Goal: Task Accomplishment & Management: Complete application form

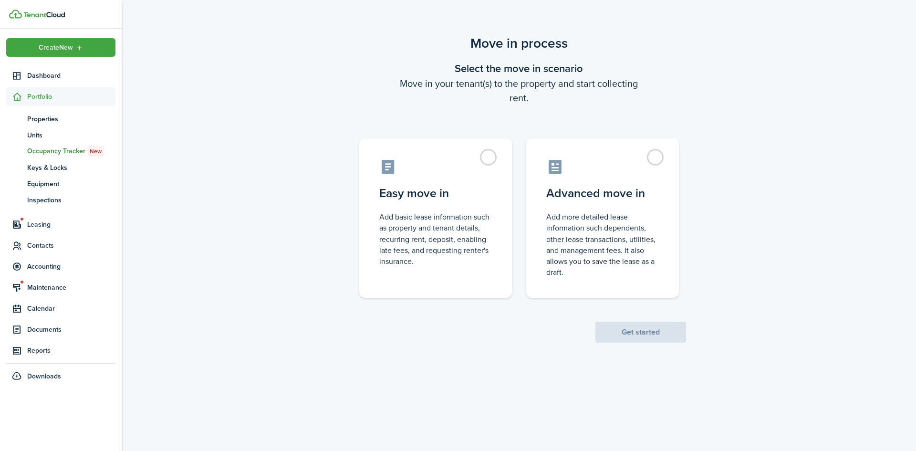
click at [615, 187] on control-radio-card-title "Advanced move in" at bounding box center [602, 193] width 113 height 17
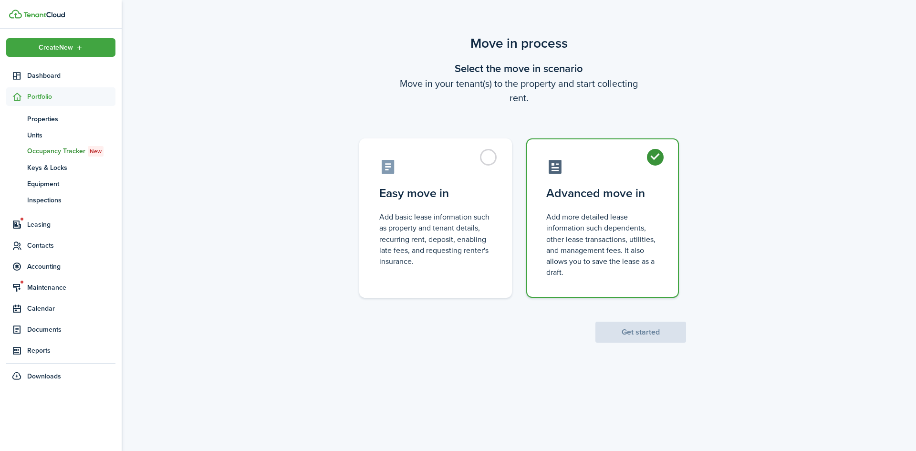
radio input "true"
click at [626, 334] on button "Get started" at bounding box center [641, 332] width 91 height 21
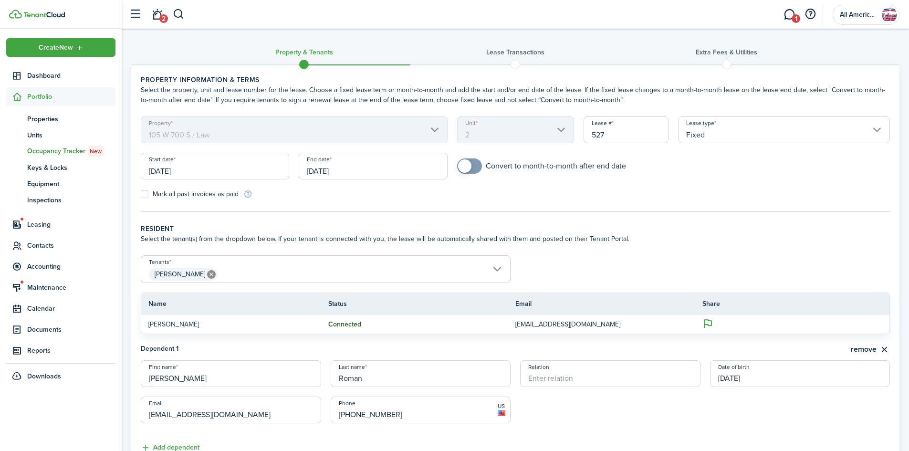
click at [532, 130] on mbsc-scroller "Unit 2" at bounding box center [515, 129] width 117 height 27
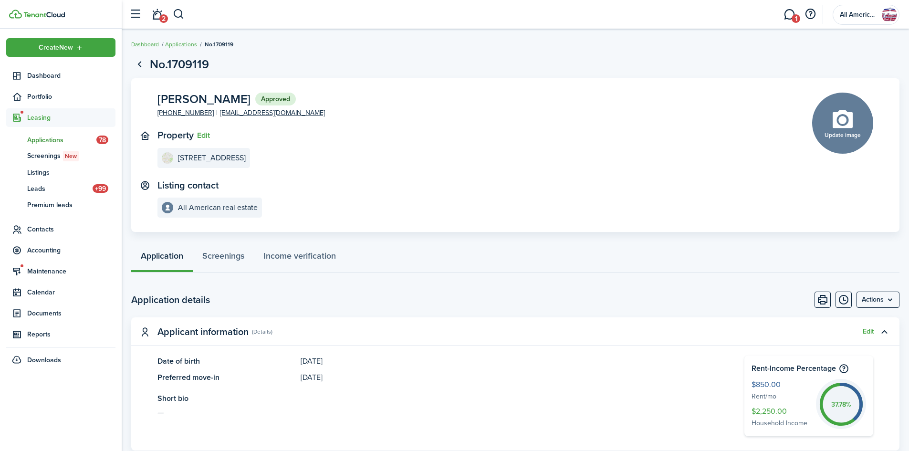
click at [180, 16] on button "button" at bounding box center [179, 14] width 12 height 16
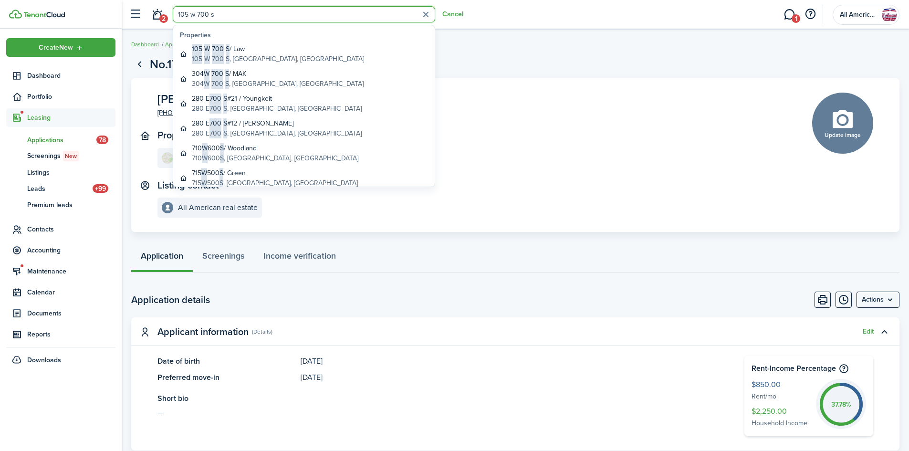
type input "105 w 700 s"
click at [245, 51] on global-search-item-title "105 W 700 S / Law" at bounding box center [278, 49] width 172 height 10
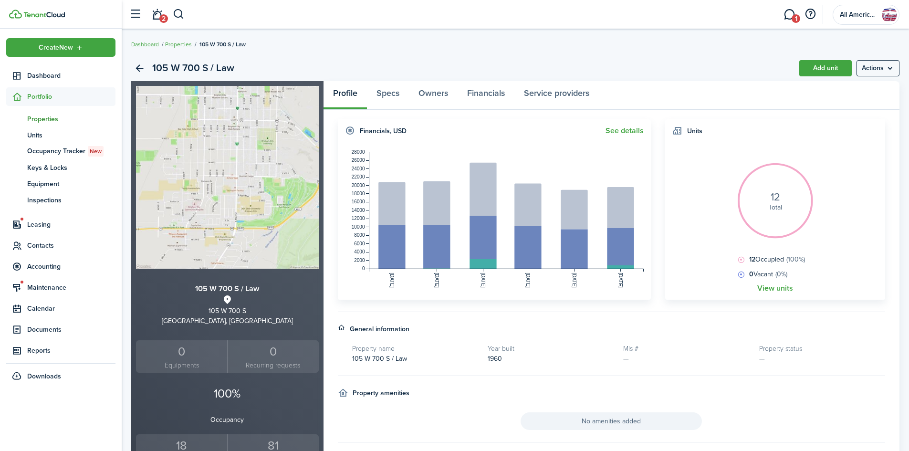
click at [773, 287] on link "View units" at bounding box center [775, 288] width 36 height 9
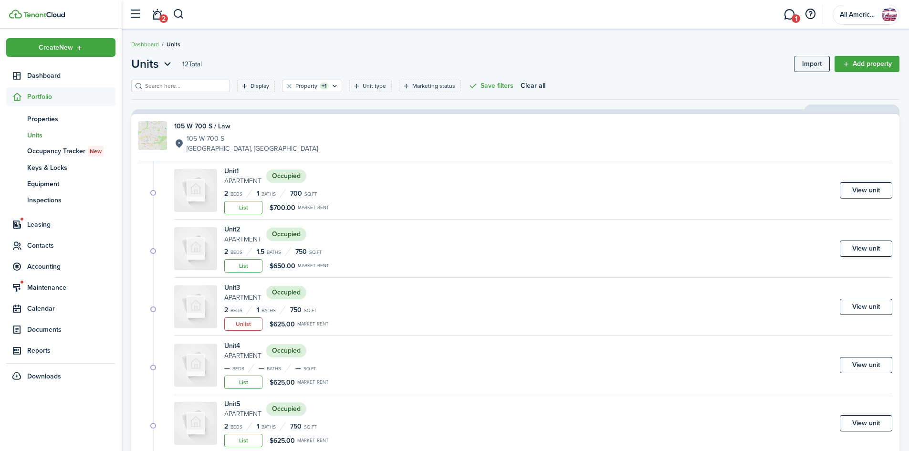
click at [847, 304] on link "View unit" at bounding box center [866, 307] width 52 height 16
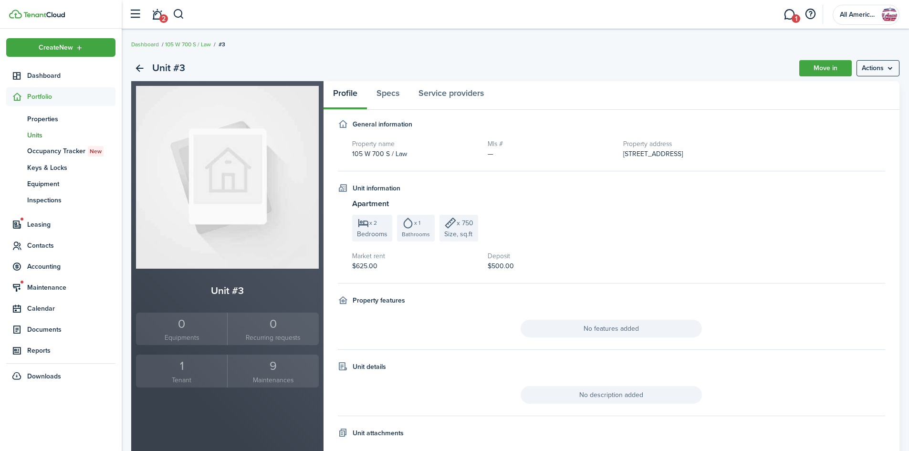
click at [816, 72] on link "Move in" at bounding box center [825, 68] width 52 height 16
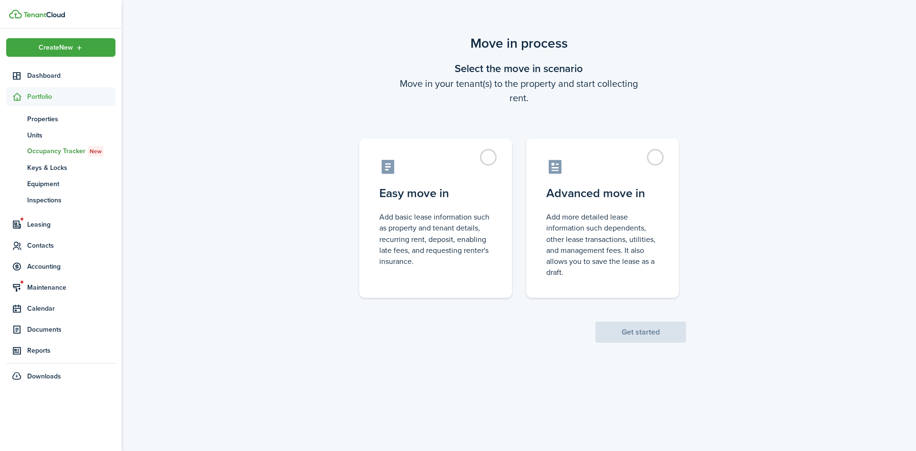
click at [628, 213] on control-radio-card-description "Add more detailed lease information such dependents, other lease transactions, …" at bounding box center [602, 244] width 113 height 66
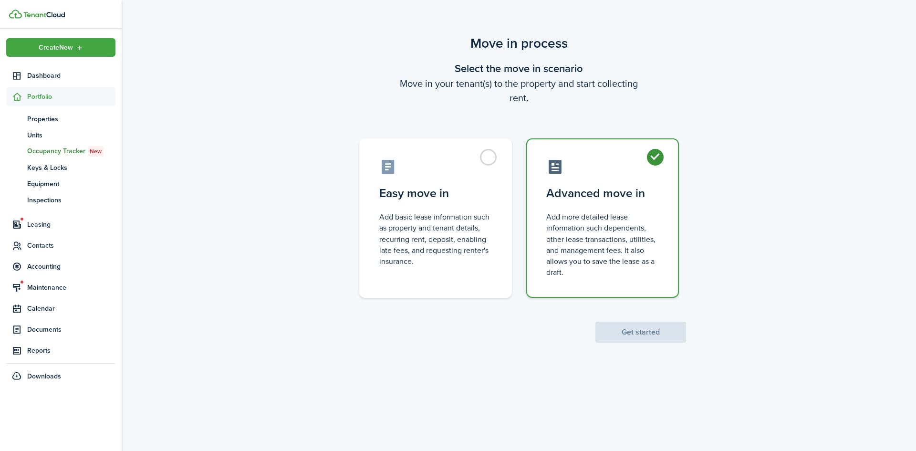
radio input "true"
click at [650, 326] on button "Get started" at bounding box center [641, 332] width 91 height 21
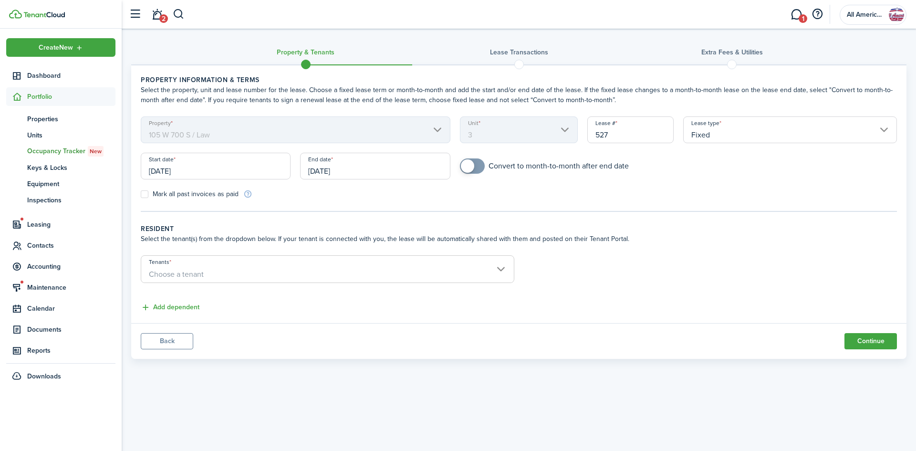
click at [227, 275] on span "Choose a tenant" at bounding box center [327, 274] width 373 height 16
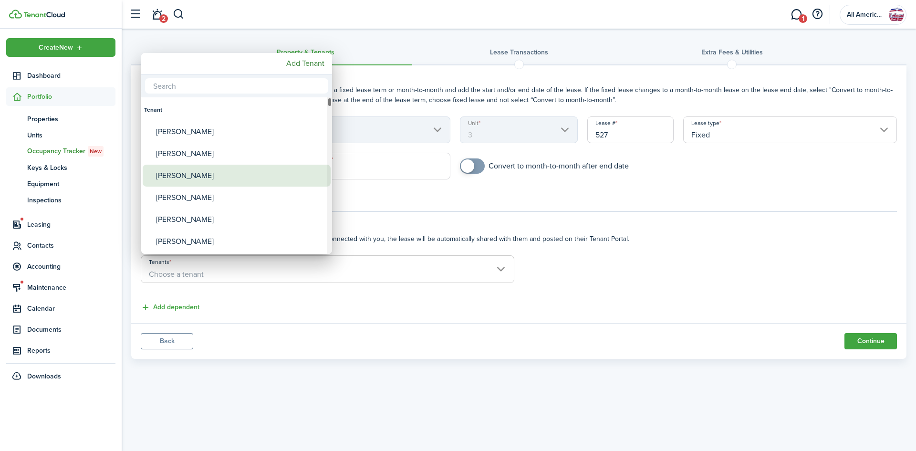
click at [200, 170] on div "[PERSON_NAME]" at bounding box center [240, 176] width 169 height 22
type input "[PERSON_NAME]"
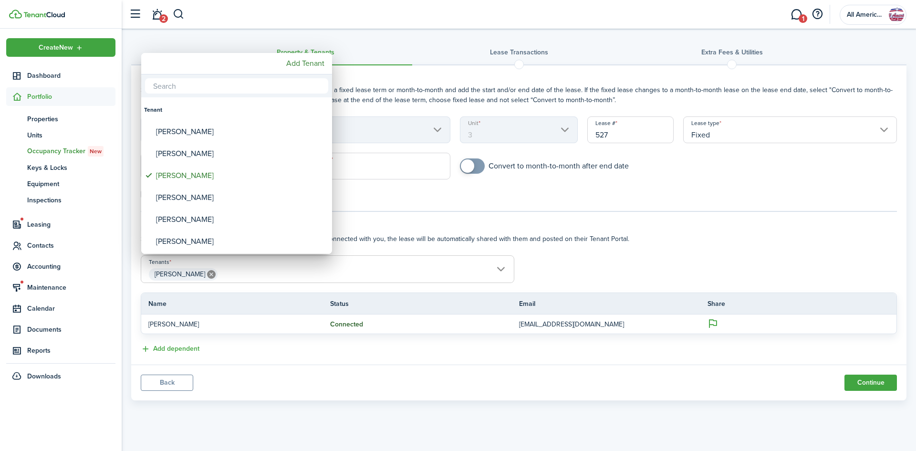
click at [491, 207] on div at bounding box center [458, 226] width 1069 height 604
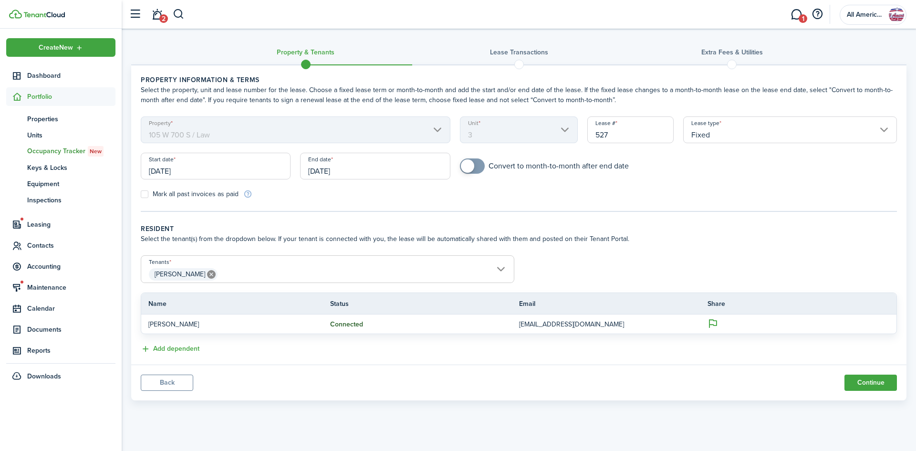
click at [158, 179] on input "[DATE]" at bounding box center [216, 166] width 150 height 27
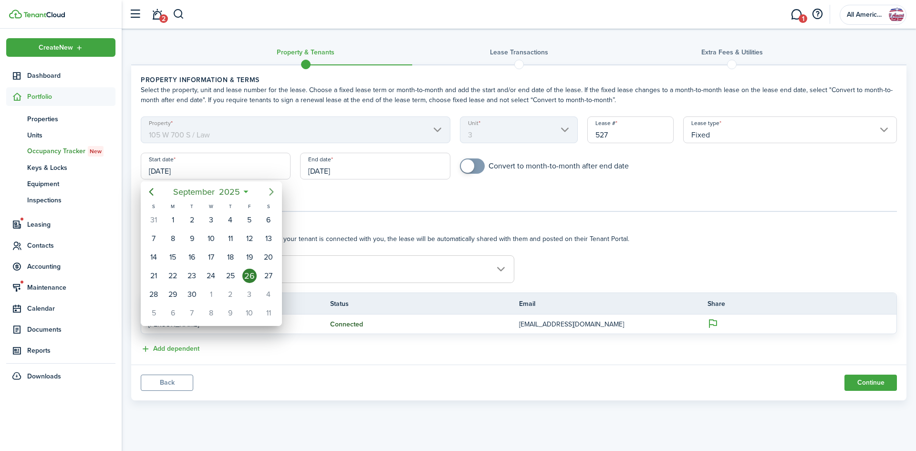
click at [271, 191] on icon "Next page" at bounding box center [271, 191] width 11 height 11
click at [212, 217] on div "1" at bounding box center [211, 220] width 14 height 14
type input "[DATE]"
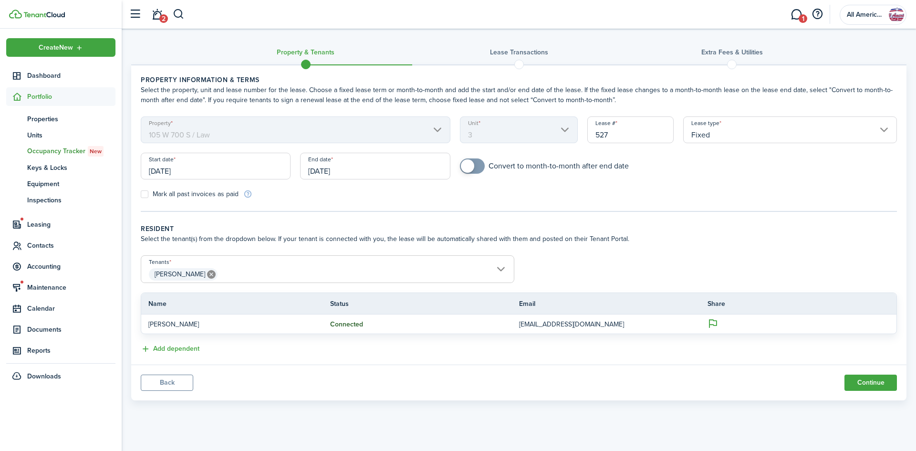
click at [325, 174] on input "[DATE]" at bounding box center [375, 166] width 150 height 27
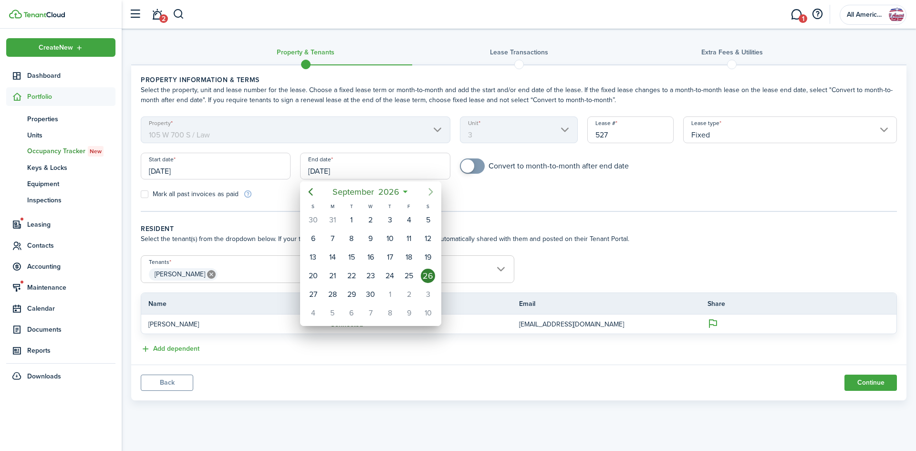
click at [430, 190] on icon "Next page" at bounding box center [430, 191] width 11 height 11
click at [424, 295] on div "31" at bounding box center [428, 294] width 14 height 14
type input "[DATE]"
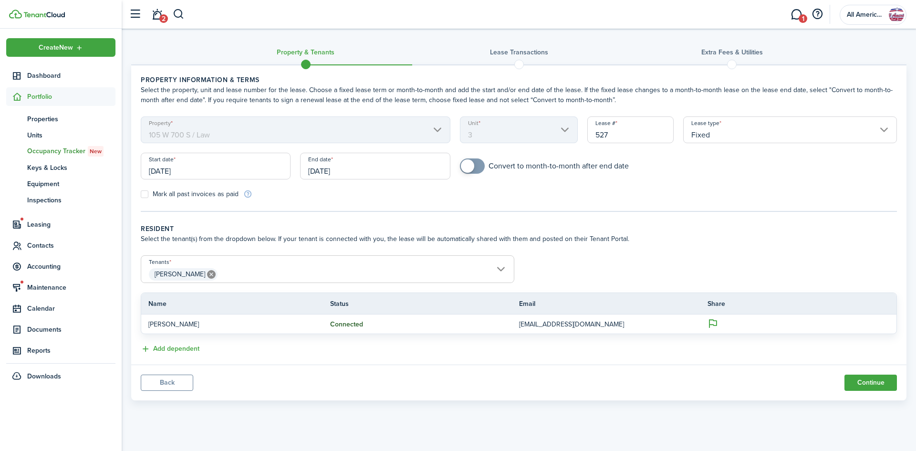
checkbox input "true"
click at [469, 164] on span at bounding box center [467, 165] width 13 height 13
click at [862, 384] on button "Continue" at bounding box center [871, 383] width 52 height 16
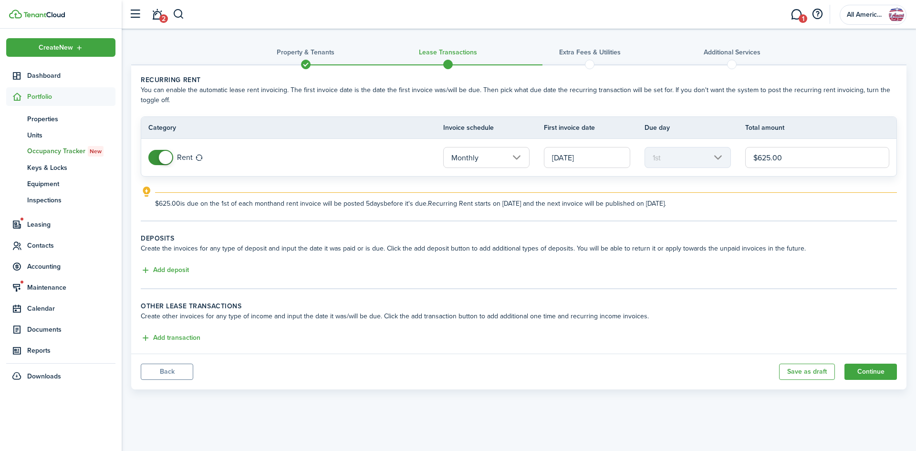
click at [815, 162] on input "$625.00" at bounding box center [817, 157] width 144 height 21
type input "$850.00"
click at [307, 233] on panel-main-body "Recurring rent You can enable the automatic lease rent invoicing. The first inv…" at bounding box center [518, 209] width 775 height 288
click at [168, 272] on button "Add deposit" at bounding box center [165, 270] width 48 height 11
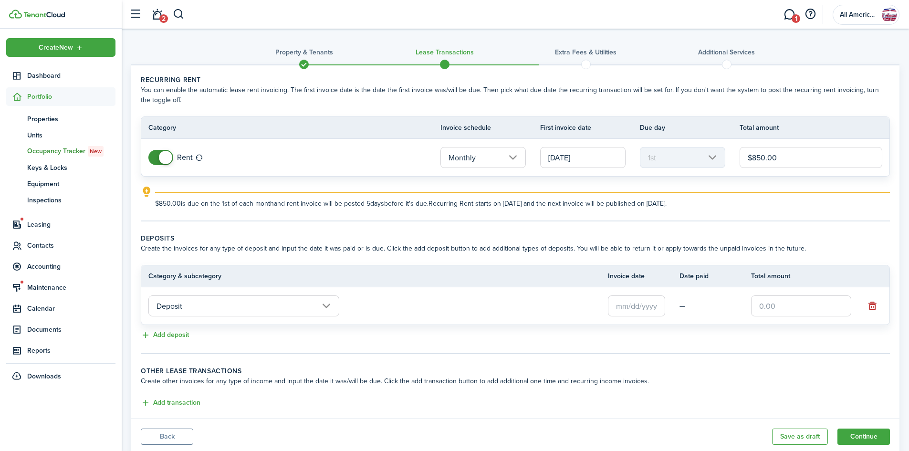
click at [635, 314] on input "text" at bounding box center [636, 305] width 57 height 21
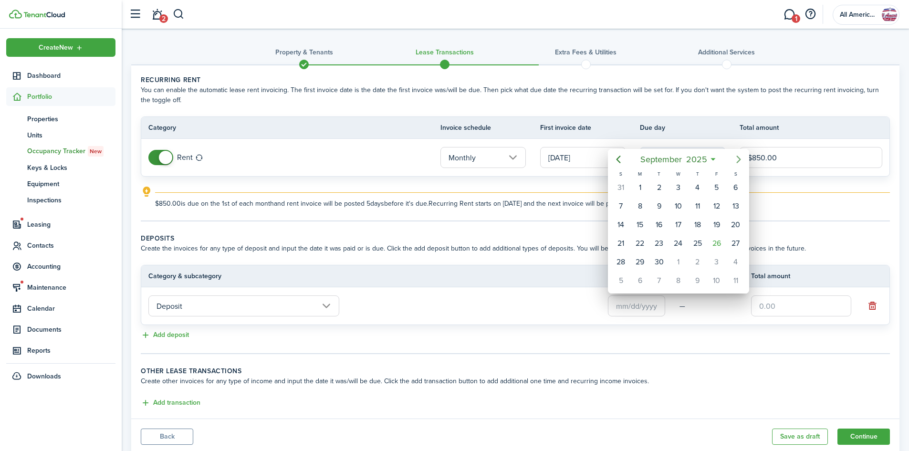
click at [742, 163] on icon "Next page" at bounding box center [738, 159] width 11 height 11
click at [681, 188] on div "1" at bounding box center [678, 187] width 14 height 14
type input "[DATE]"
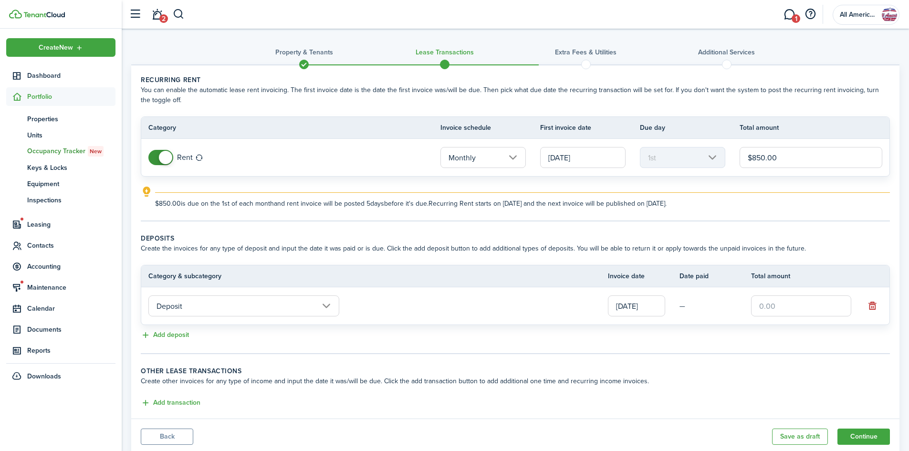
click at [759, 304] on input "text" at bounding box center [801, 305] width 100 height 21
type input "$750.00"
click at [183, 404] on button "Add transaction" at bounding box center [171, 403] width 60 height 11
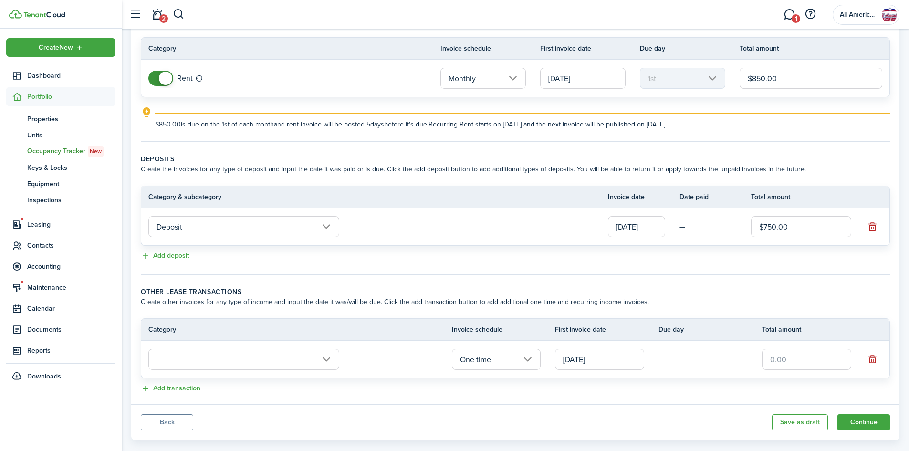
scroll to position [94, 0]
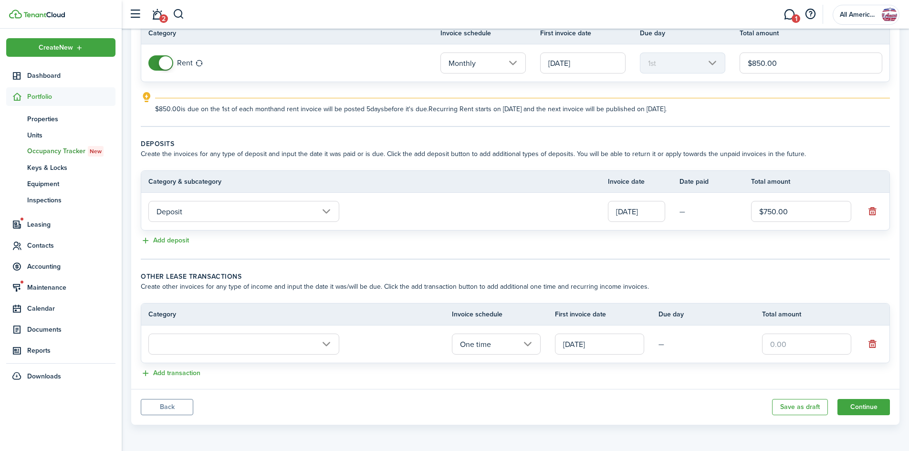
click at [233, 351] on input "text" at bounding box center [243, 344] width 191 height 21
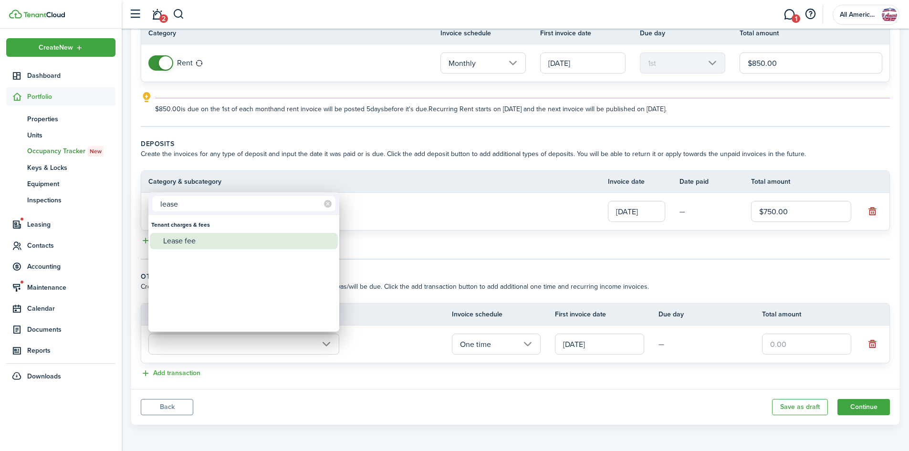
type input "lease"
click at [241, 243] on div "Lease fee" at bounding box center [247, 241] width 169 height 16
type input "Tenant charges & fees / Lease fee"
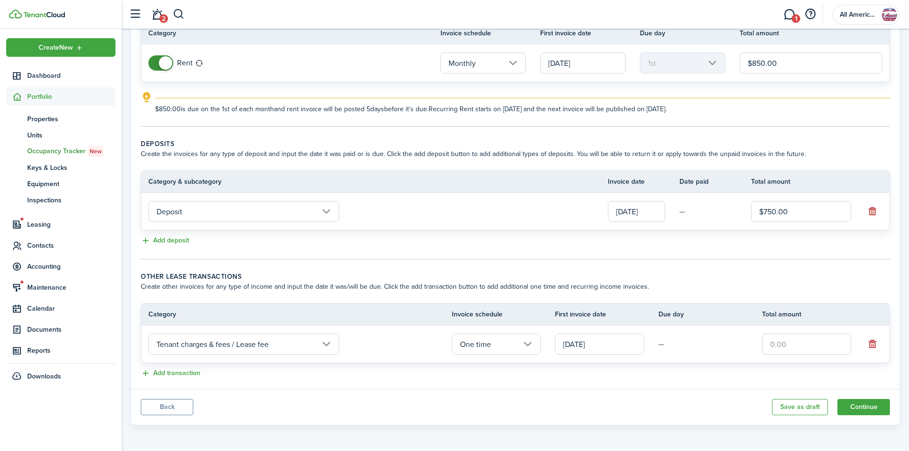
click at [772, 345] on input "text" at bounding box center [806, 344] width 89 height 21
type input "$100.00"
click at [851, 402] on button "Continue" at bounding box center [863, 407] width 52 height 16
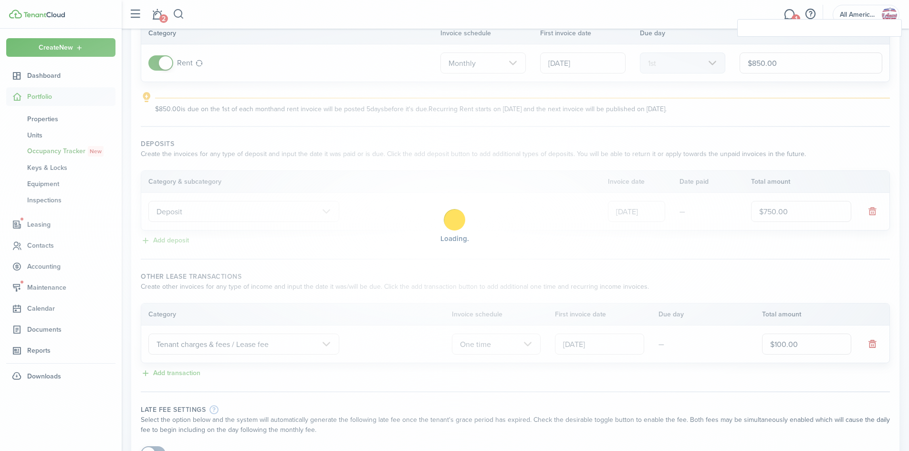
checkbox input "true"
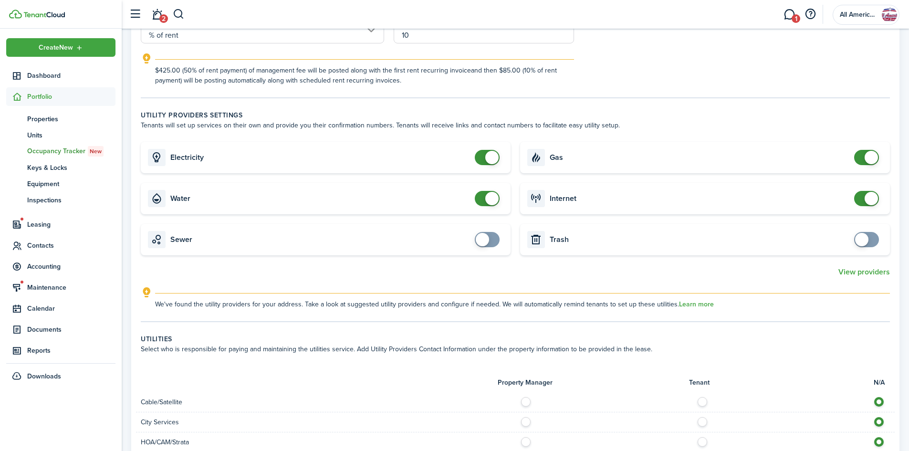
scroll to position [496, 0]
checkbox input "false"
click at [493, 202] on span at bounding box center [491, 197] width 13 height 13
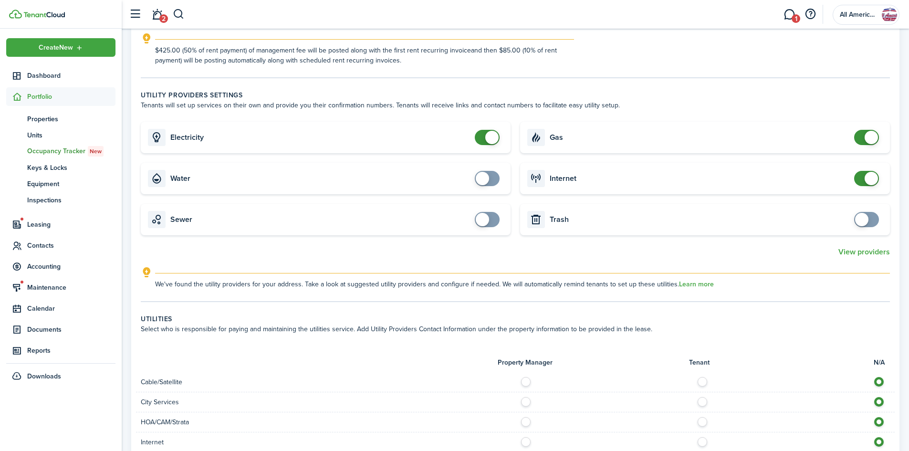
scroll to position [516, 0]
checkbox input "false"
click at [863, 170] on span at bounding box center [867, 177] width 10 height 15
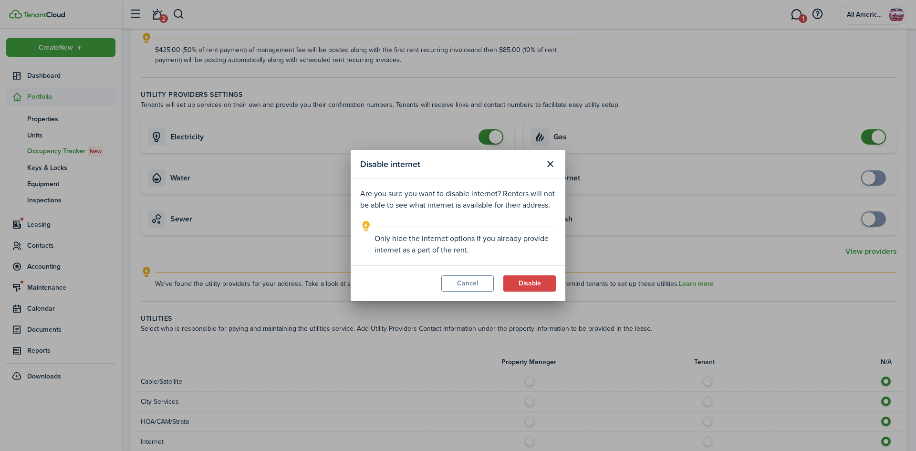
click at [515, 283] on button "Disable" at bounding box center [529, 283] width 52 height 16
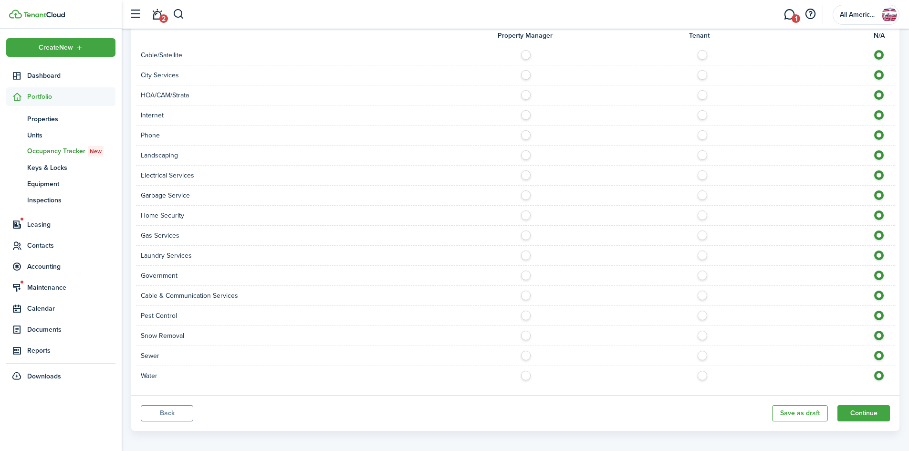
scroll to position [848, 0]
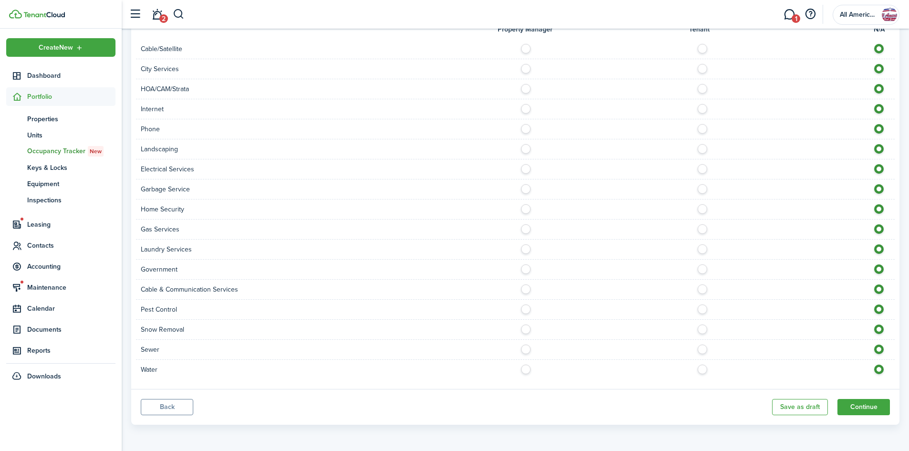
click at [855, 411] on button "Continue" at bounding box center [863, 407] width 52 height 16
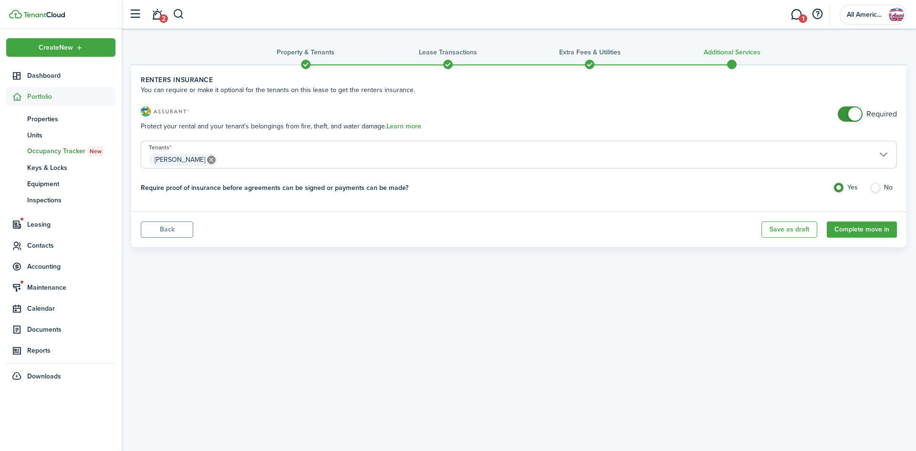
checkbox input "false"
click at [853, 113] on span at bounding box center [854, 113] width 13 height 13
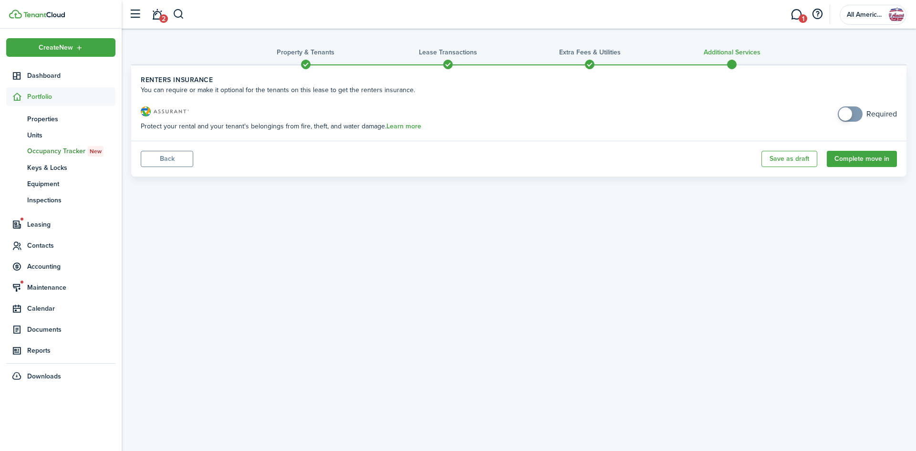
click at [873, 158] on button "Complete move in" at bounding box center [862, 159] width 70 height 16
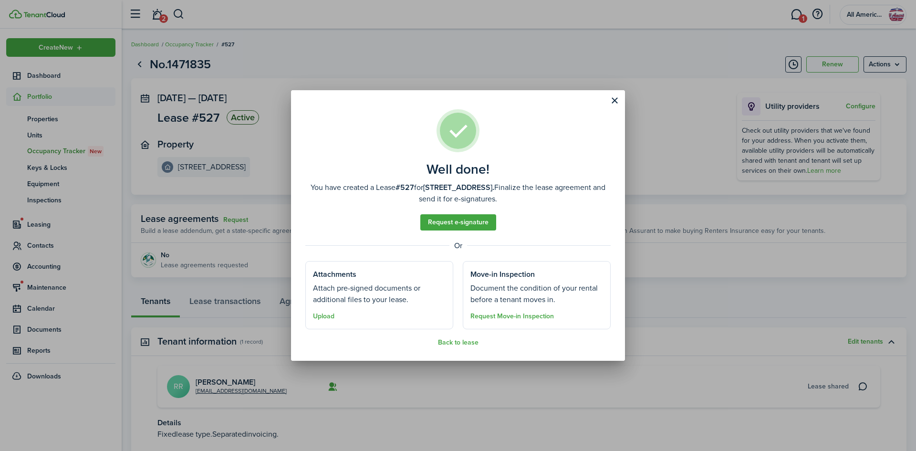
click at [471, 216] on link "Request e-signature" at bounding box center [458, 222] width 76 height 16
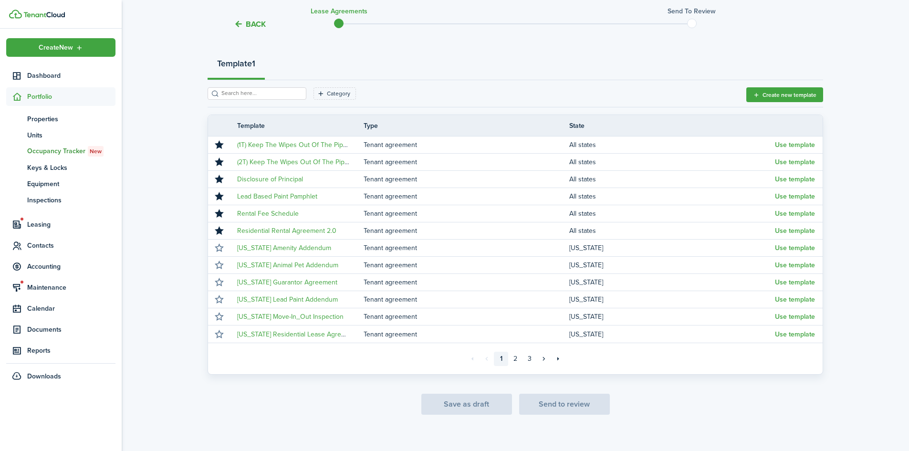
scroll to position [98, 0]
click at [786, 229] on button "Use template" at bounding box center [795, 231] width 40 height 8
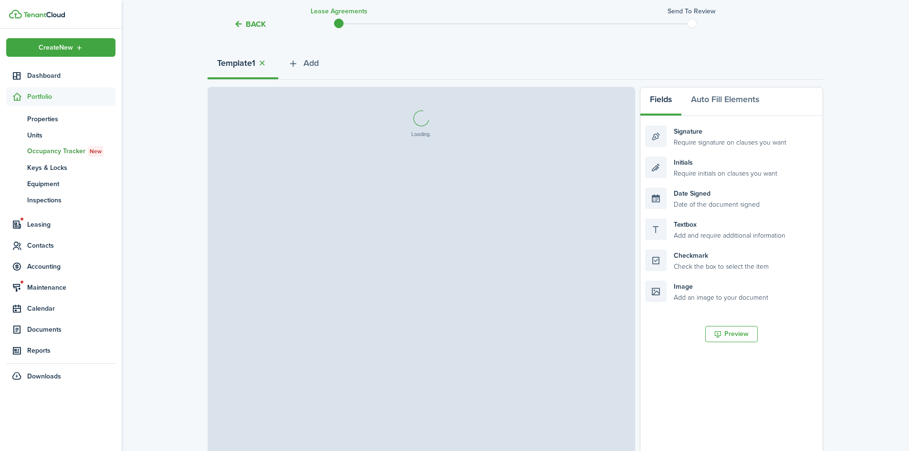
select select "fit"
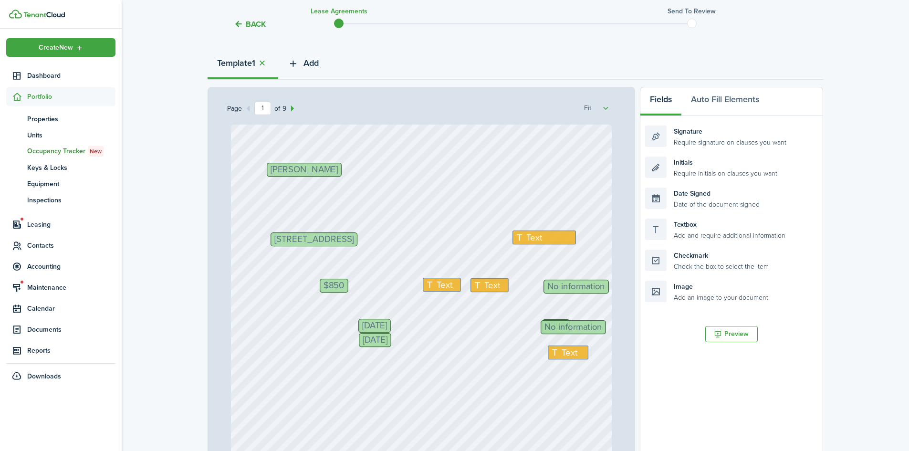
click at [305, 65] on button "Add" at bounding box center [303, 65] width 50 height 29
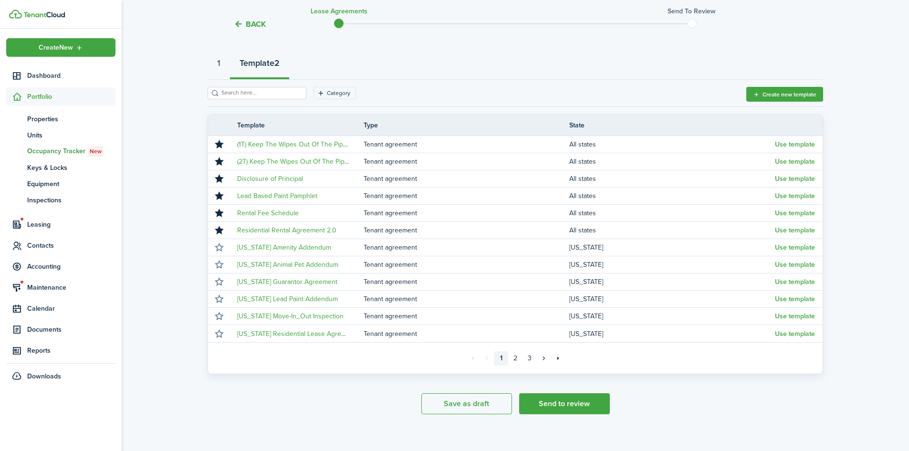
click at [786, 209] on button "Use template" at bounding box center [795, 213] width 40 height 8
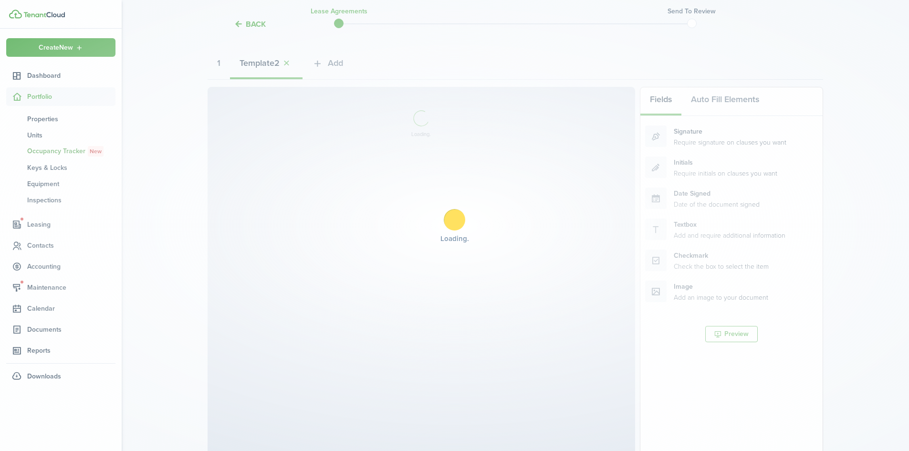
select select "fit"
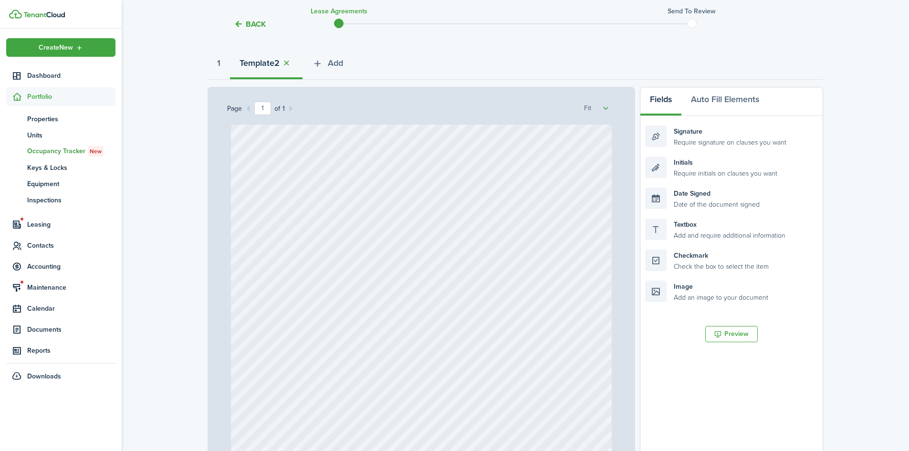
select select "fit"
click at [338, 63] on span "Add" at bounding box center [335, 63] width 15 height 13
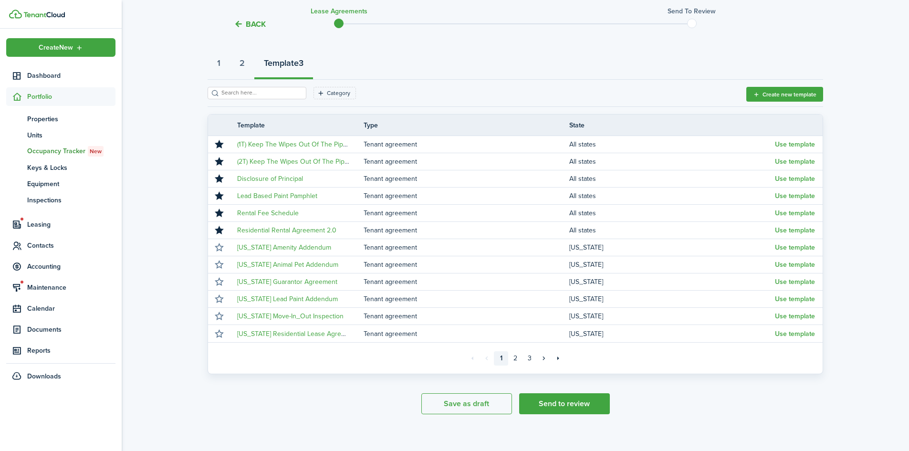
click at [800, 192] on button "Use template" at bounding box center [795, 196] width 40 height 8
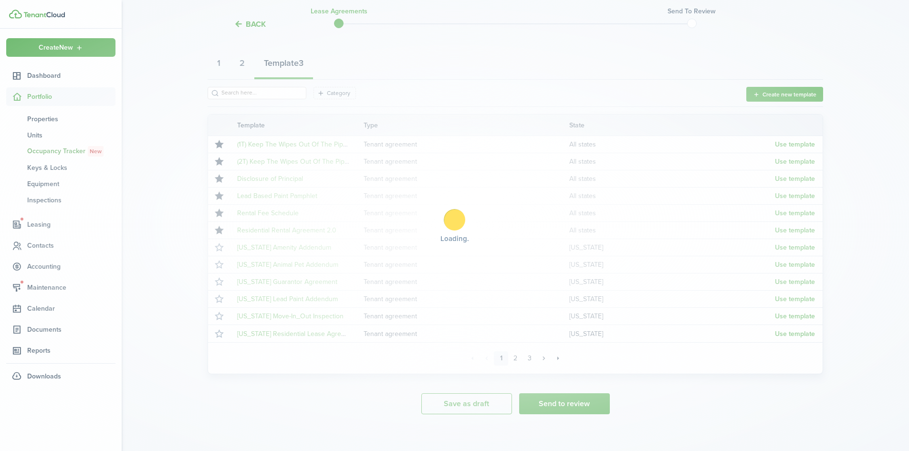
select select "fit"
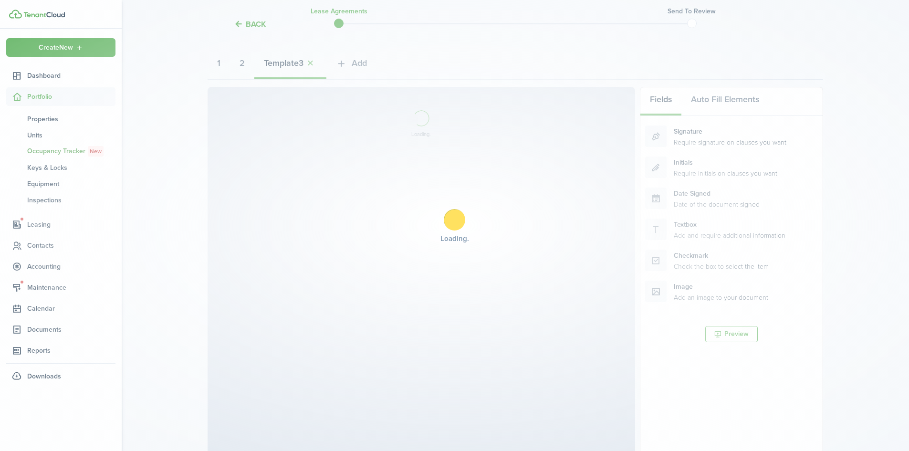
select select "fit"
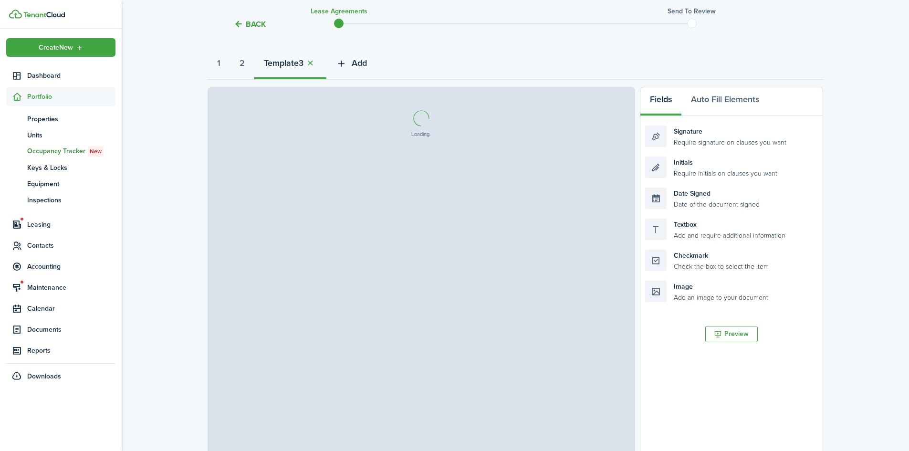
click at [367, 66] on span "Add" at bounding box center [359, 63] width 15 height 13
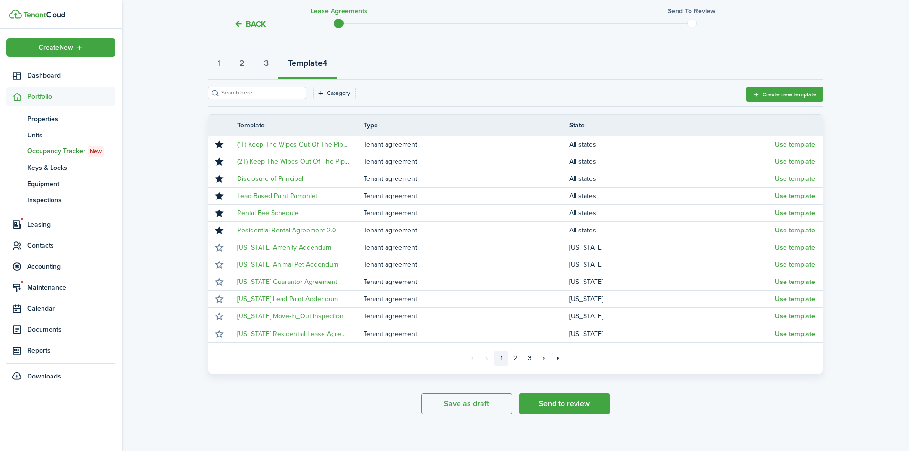
click at [793, 141] on button "Use template" at bounding box center [795, 145] width 40 height 8
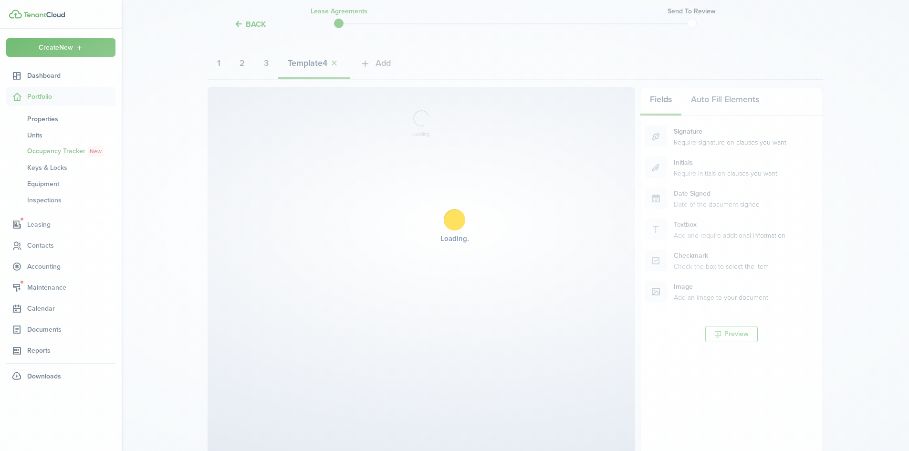
select select "fit"
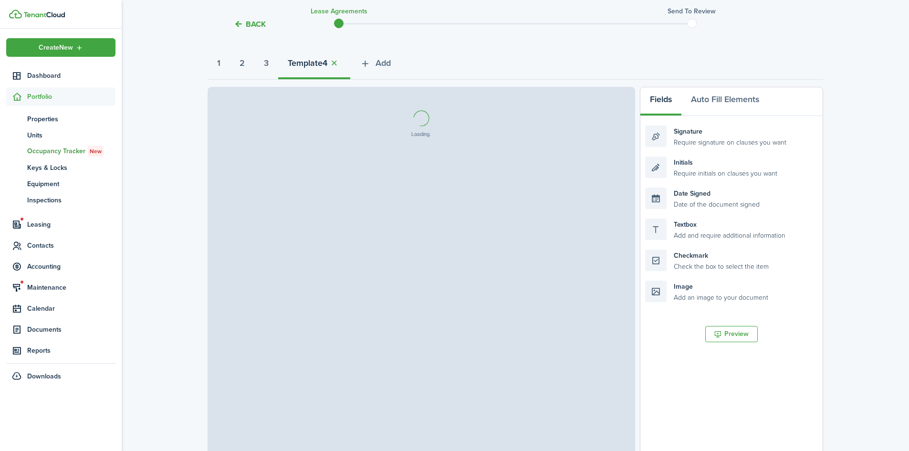
select select "fit"
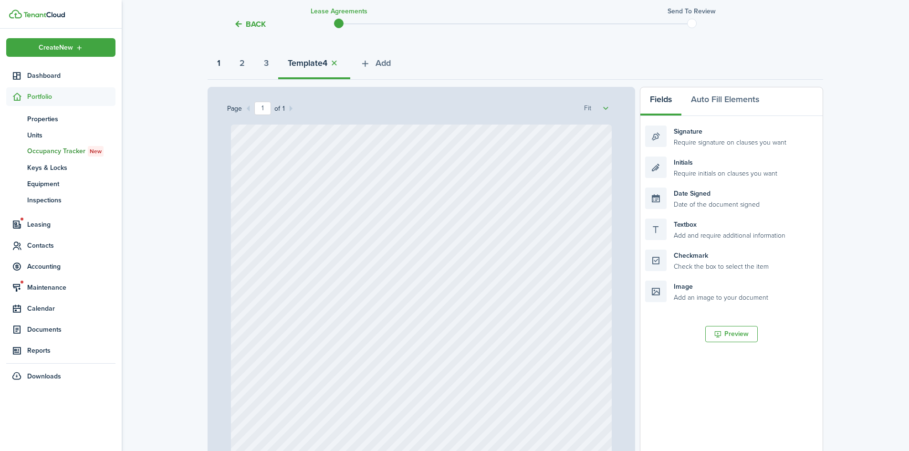
click at [225, 65] on button "1" at bounding box center [219, 65] width 22 height 29
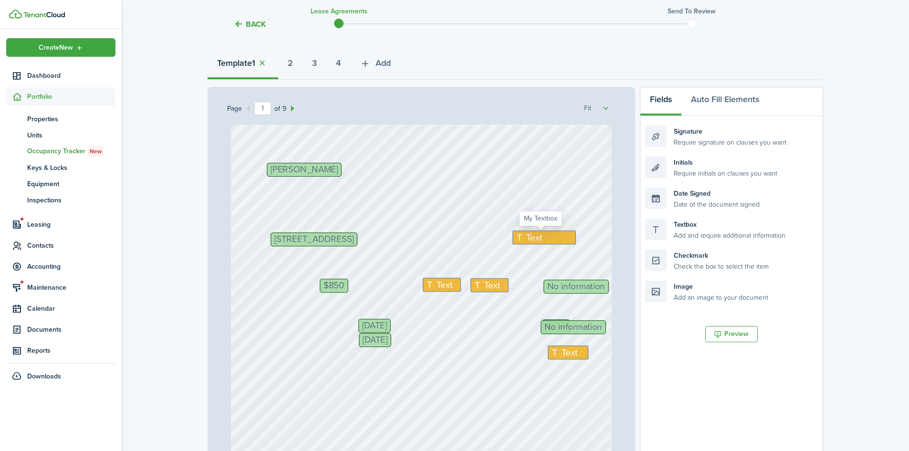
click at [533, 238] on span "Text" at bounding box center [534, 237] width 16 height 13
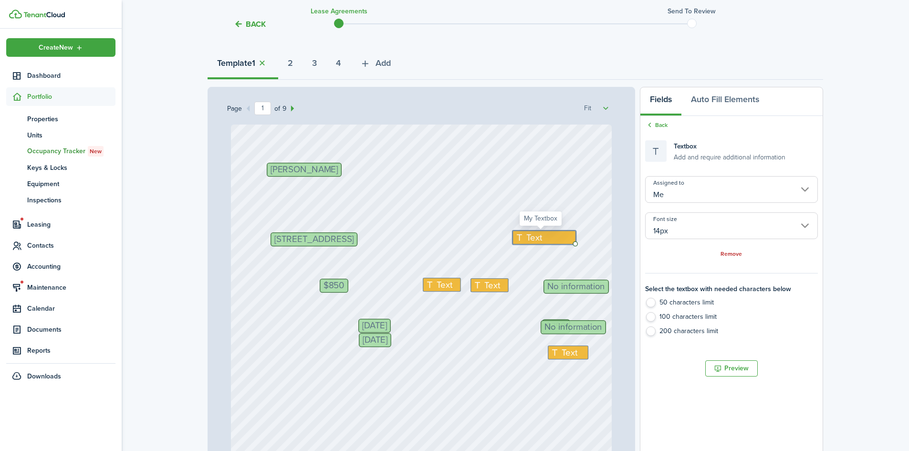
click at [533, 238] on span "Text" at bounding box center [534, 237] width 16 height 13
type textarea "N"
type textarea "Box Elder"
click at [439, 284] on span "Text" at bounding box center [447, 286] width 16 height 13
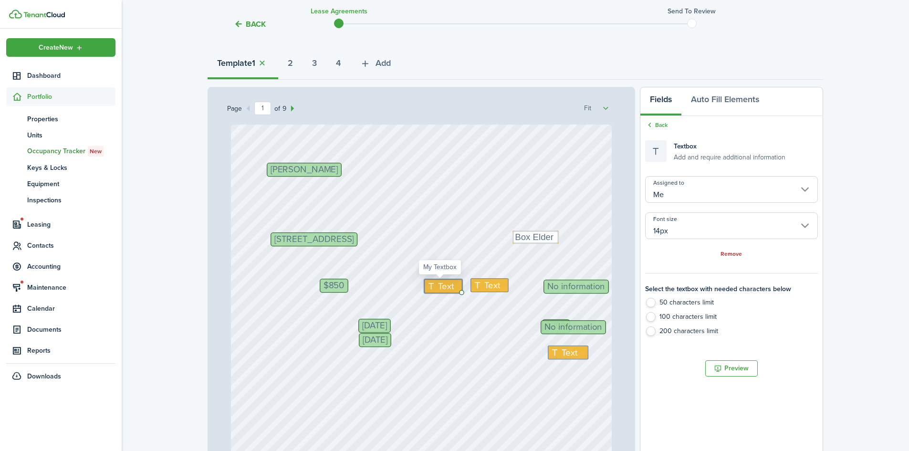
click at [439, 284] on span "Text" at bounding box center [447, 286] width 16 height 13
type textarea "N/A"
click at [486, 287] on span "Text" at bounding box center [492, 285] width 16 height 13
type textarea "N/A"
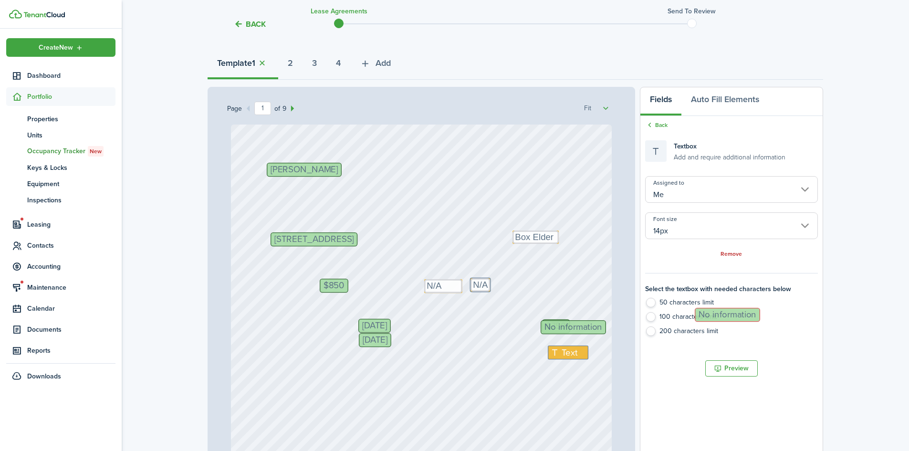
drag, startPoint x: 564, startPoint y: 283, endPoint x: 721, endPoint y: 310, distance: 158.9
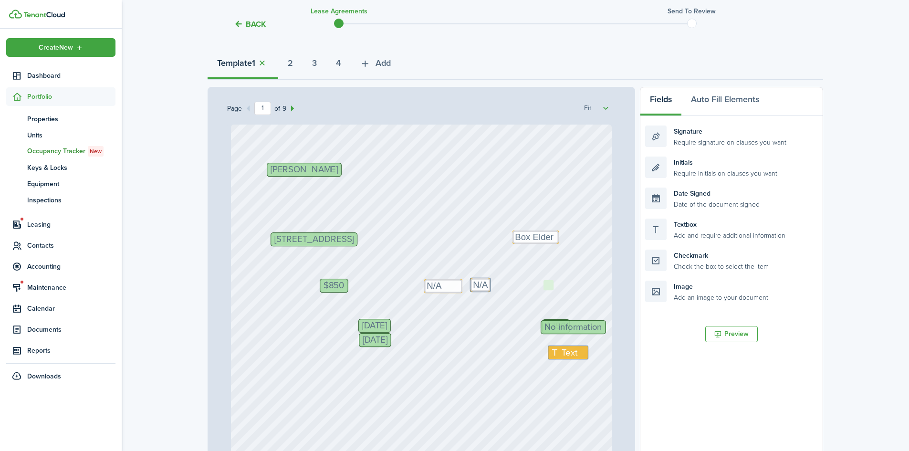
drag, startPoint x: 720, startPoint y: 239, endPoint x: 618, endPoint y: 270, distance: 106.3
click at [618, 270] on div "Page 1 of 9 50% 75% 100% 150% 200% Fit $750 Initials Text Box Elder [PERSON_NAM…" at bounding box center [516, 285] width 616 height 396
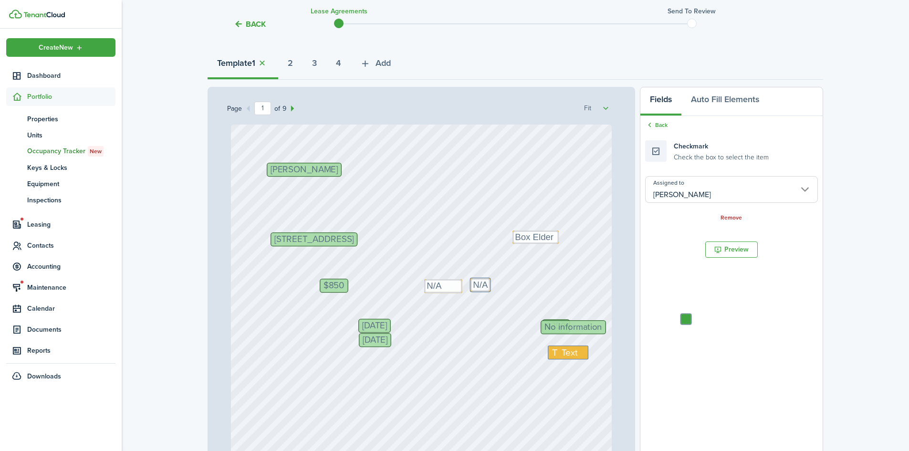
drag, startPoint x: 549, startPoint y: 283, endPoint x: 686, endPoint y: 317, distance: 141.4
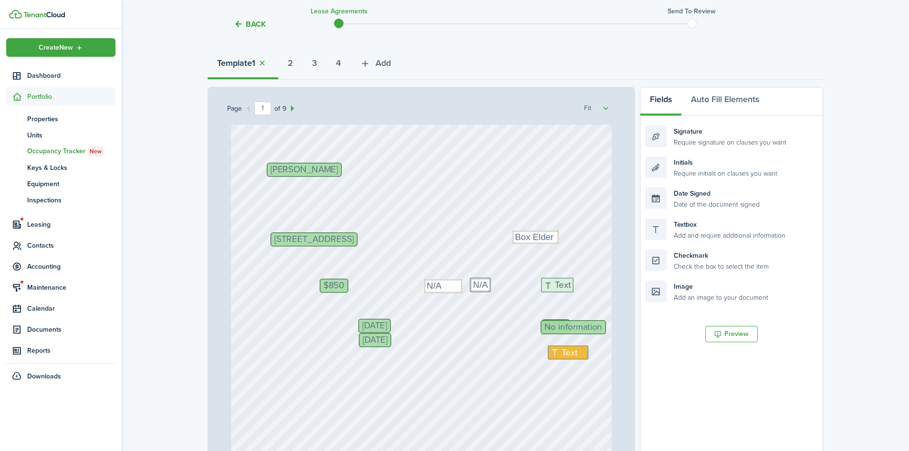
drag, startPoint x: 717, startPoint y: 228, endPoint x: 613, endPoint y: 287, distance: 119.7
click at [613, 287] on div "Page 1 of 9 50% 75% 100% 150% 200% Fit $750 Initials Text Box Elder [PERSON_NAM…" at bounding box center [516, 285] width 616 height 396
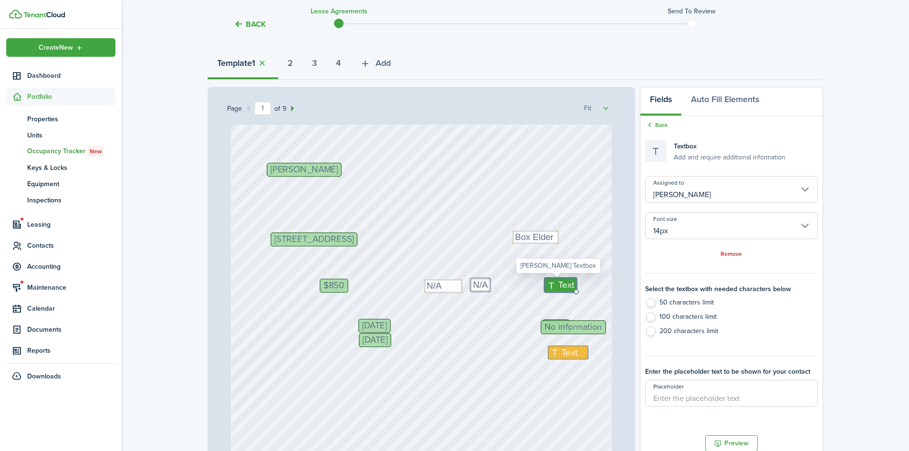
click at [560, 284] on span "Text" at bounding box center [567, 284] width 16 height 13
type textarea "N/A"
click at [555, 323] on span "$750" at bounding box center [556, 326] width 21 height 9
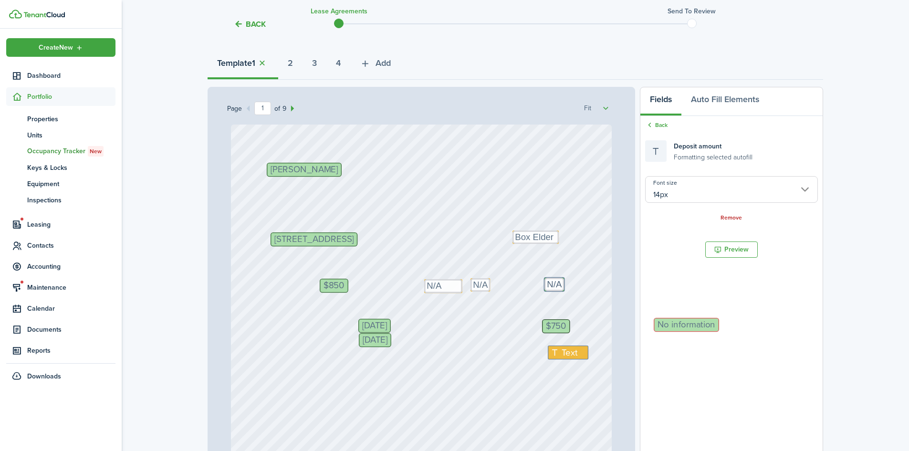
drag, startPoint x: 588, startPoint y: 324, endPoint x: 707, endPoint y: 324, distance: 118.8
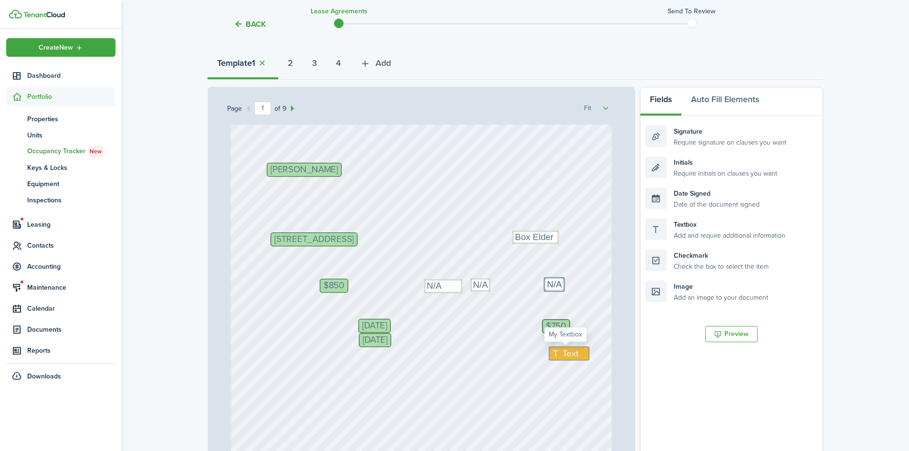
click at [563, 356] on span "Text" at bounding box center [571, 353] width 16 height 13
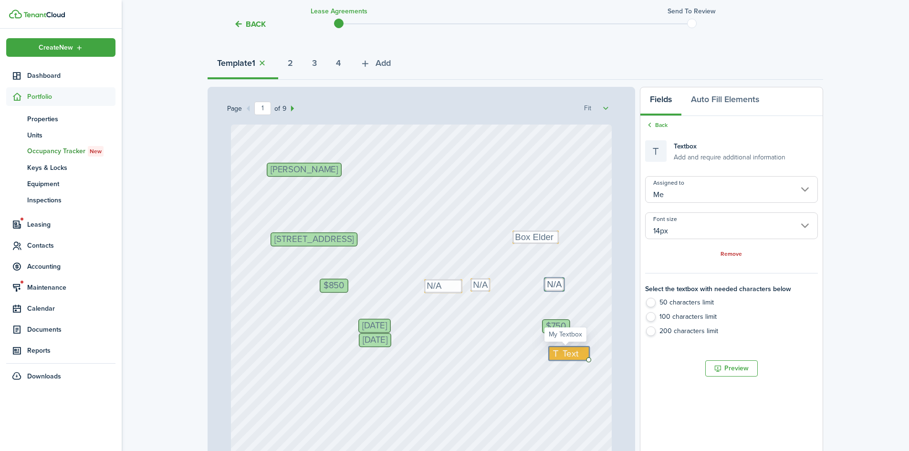
click at [563, 356] on span "Text" at bounding box center [571, 353] width 16 height 13
type textarea "850"
click at [428, 361] on div "$750 Initials Text Box Elder [PERSON_NAME] Text N/A [STREET_ADDRESS] [DATE] $85…" at bounding box center [421, 376] width 381 height 502
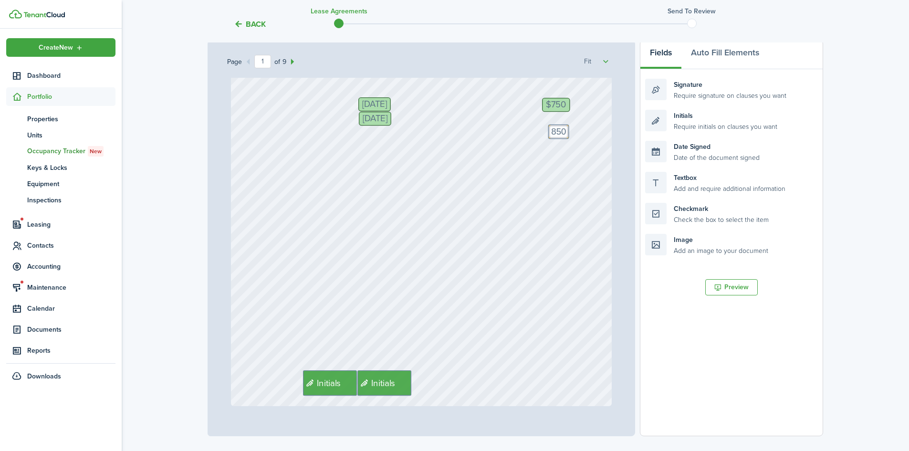
scroll to position [177, 0]
click at [396, 300] on div "$750 Initials Text Box Elder [PERSON_NAME] Text N/A [STREET_ADDRESS] [DATE] $85…" at bounding box center [421, 152] width 381 height 502
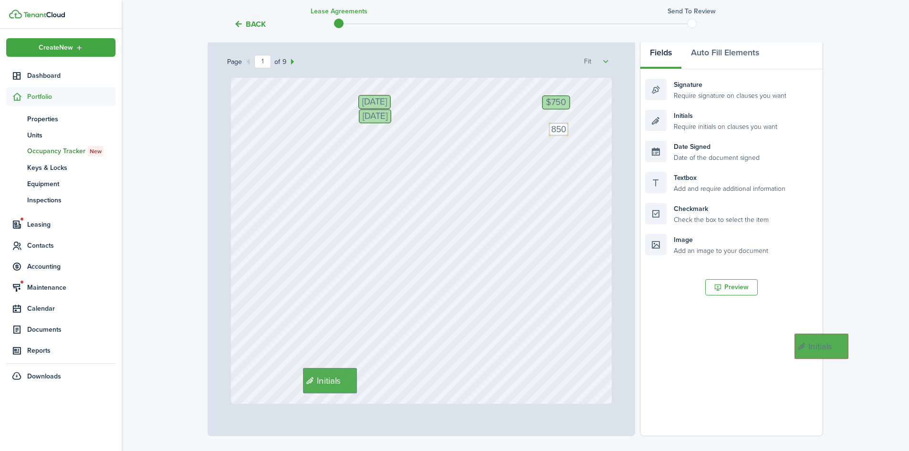
drag, startPoint x: 381, startPoint y: 373, endPoint x: 787, endPoint y: 343, distance: 407.2
drag, startPoint x: 326, startPoint y: 384, endPoint x: 356, endPoint y: 386, distance: 29.2
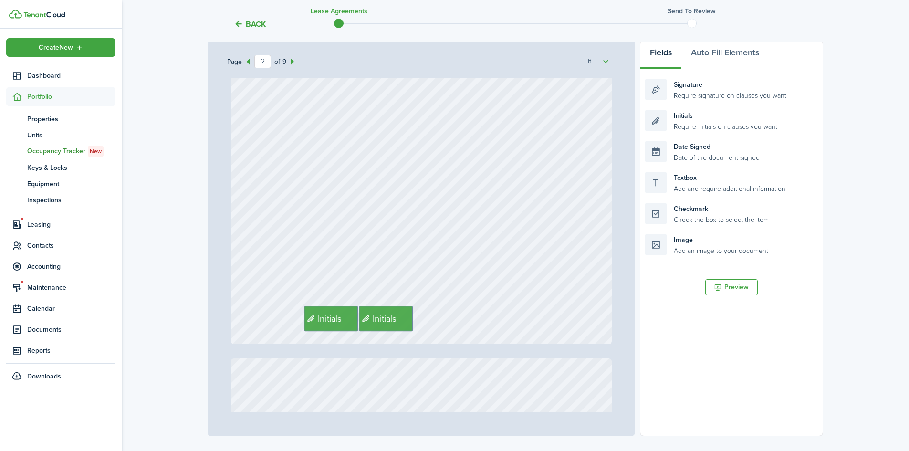
scroll to position [799, 0]
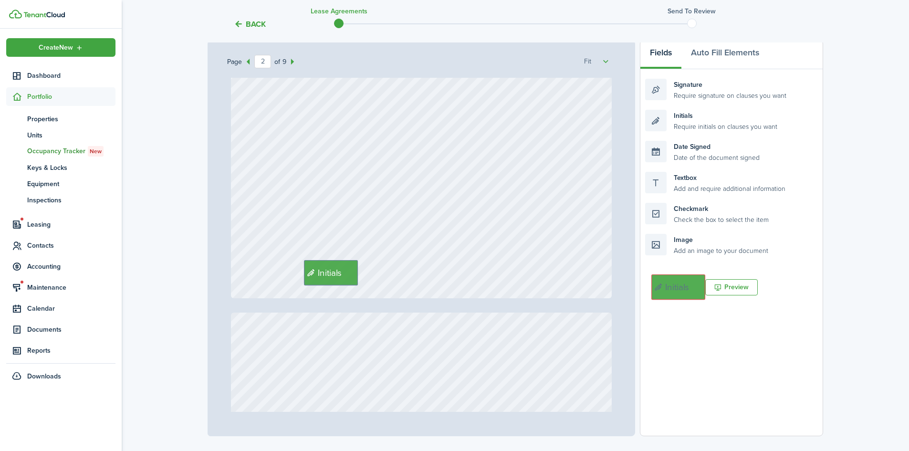
drag, startPoint x: 379, startPoint y: 278, endPoint x: 675, endPoint y: 293, distance: 296.7
drag, startPoint x: 328, startPoint y: 276, endPoint x: 355, endPoint y: 285, distance: 28.2
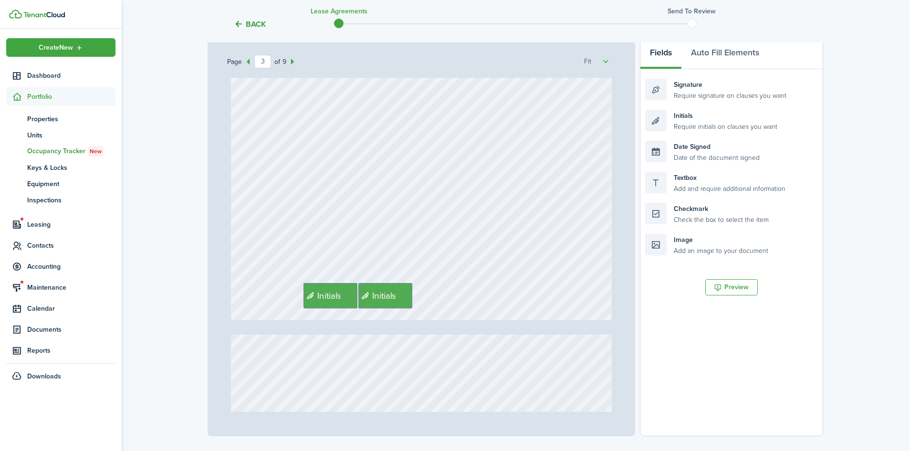
scroll to position [1295, 0]
drag, startPoint x: 389, startPoint y: 299, endPoint x: 708, endPoint y: 298, distance: 318.8
drag, startPoint x: 327, startPoint y: 305, endPoint x: 354, endPoint y: 313, distance: 28.3
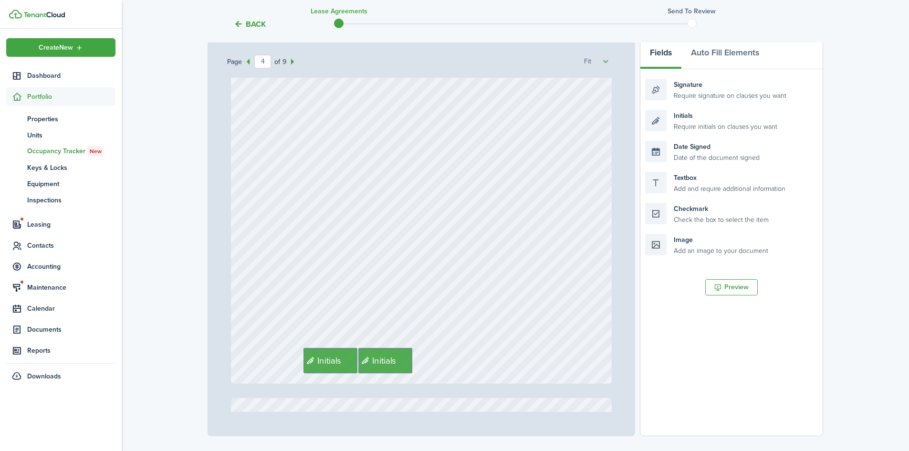
scroll to position [1821, 0]
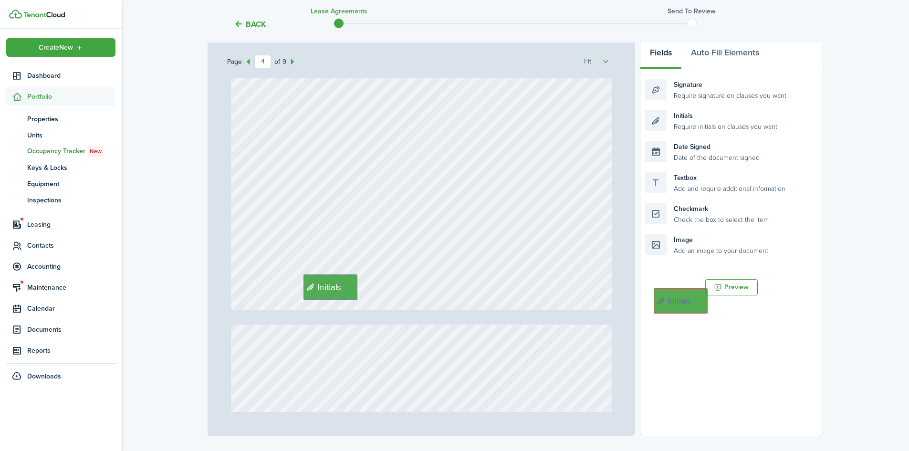
drag, startPoint x: 391, startPoint y: 291, endPoint x: 694, endPoint y: 304, distance: 303.3
drag, startPoint x: 318, startPoint y: 288, endPoint x: 345, endPoint y: 295, distance: 28.0
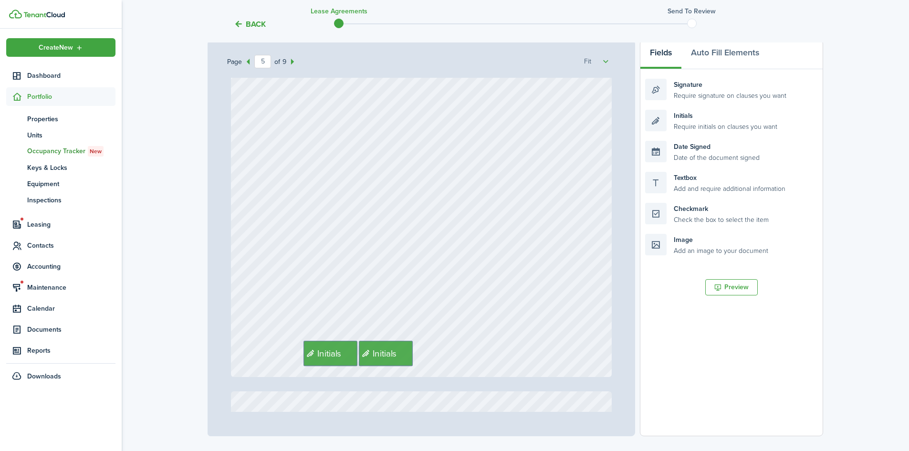
scroll to position [2288, 0]
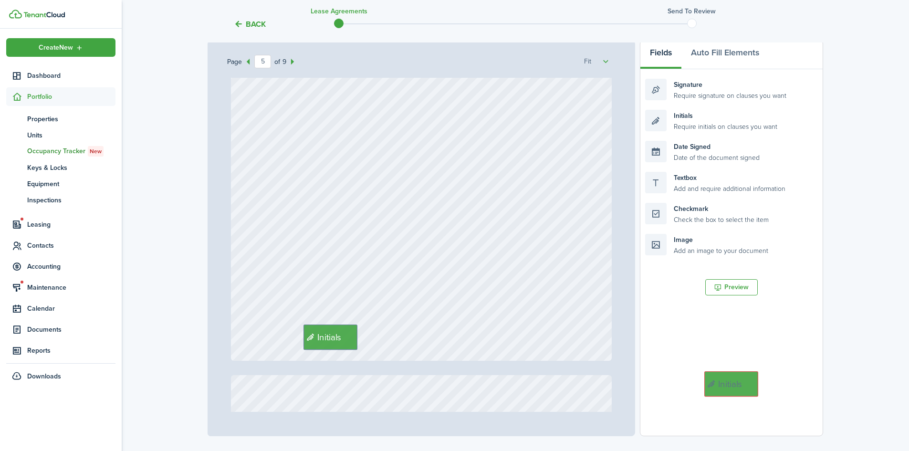
drag, startPoint x: 389, startPoint y: 332, endPoint x: 741, endPoint y: 376, distance: 354.4
drag, startPoint x: 327, startPoint y: 335, endPoint x: 356, endPoint y: 342, distance: 29.5
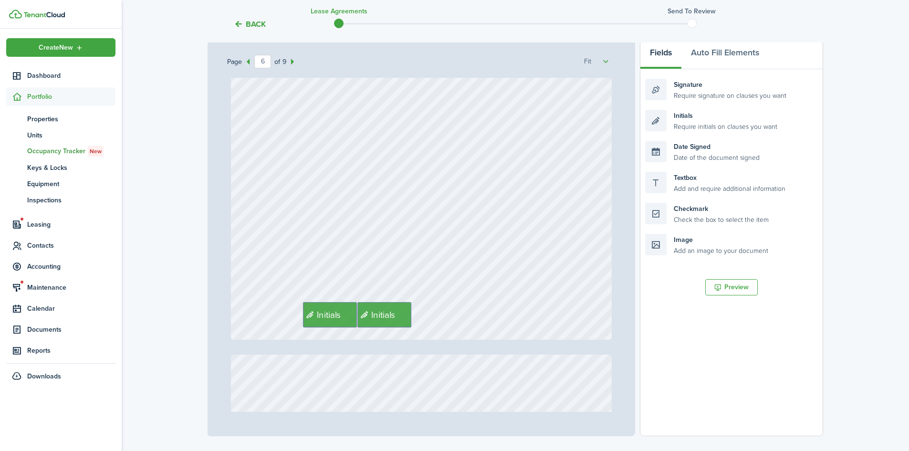
scroll to position [2826, 0]
drag, startPoint x: 377, startPoint y: 312, endPoint x: 701, endPoint y: 300, distance: 324.3
drag, startPoint x: 327, startPoint y: 314, endPoint x: 356, endPoint y: 323, distance: 29.7
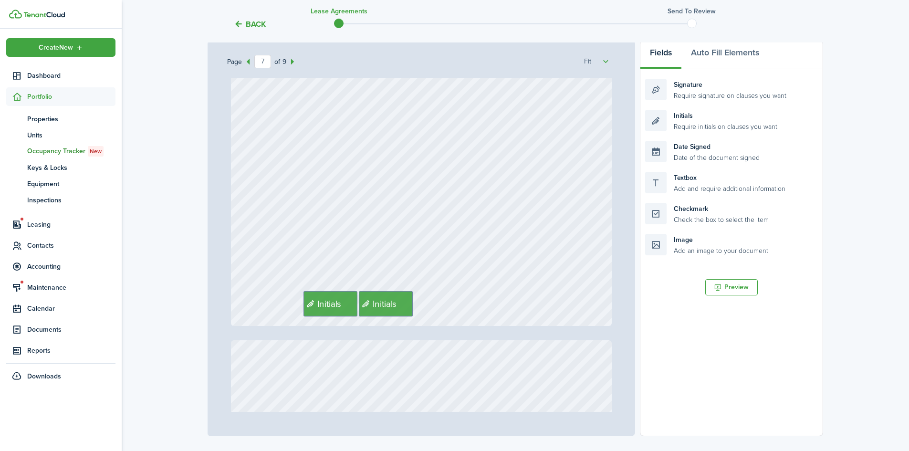
scroll to position [3358, 0]
drag, startPoint x: 377, startPoint y: 313, endPoint x: 702, endPoint y: 305, distance: 325.6
drag, startPoint x: 318, startPoint y: 305, endPoint x: 344, endPoint y: 312, distance: 27.2
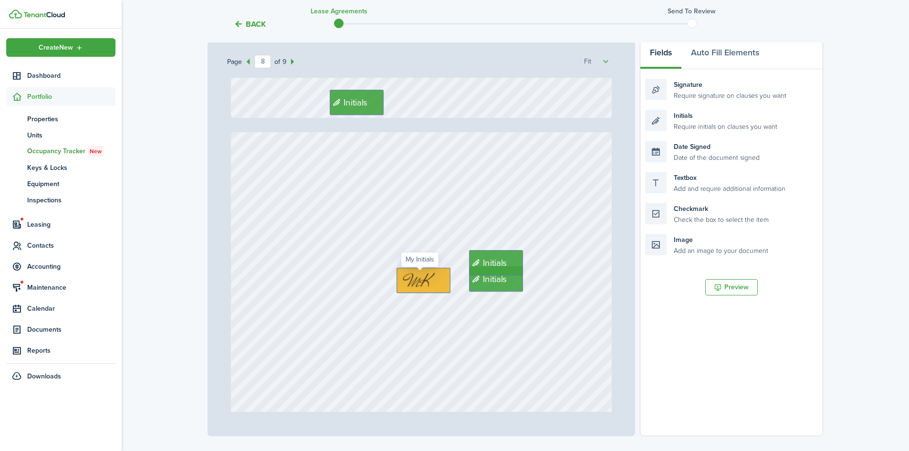
scroll to position [3566, 0]
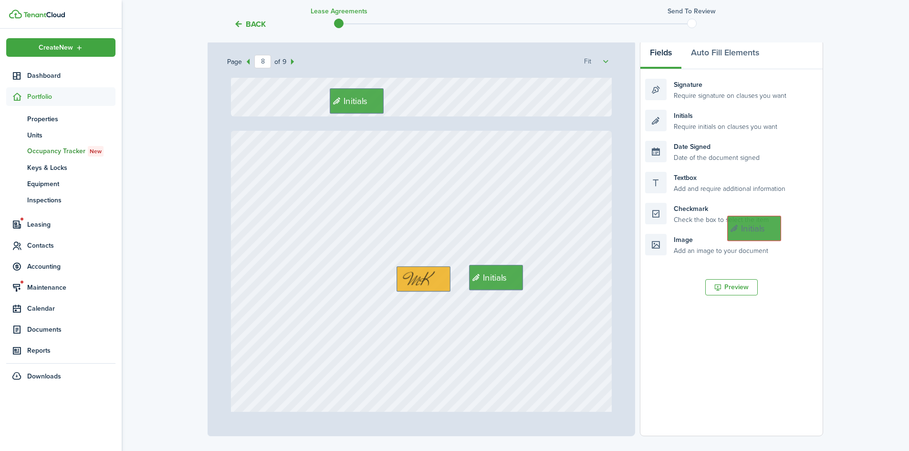
drag, startPoint x: 491, startPoint y: 258, endPoint x: 753, endPoint y: 224, distance: 264.2
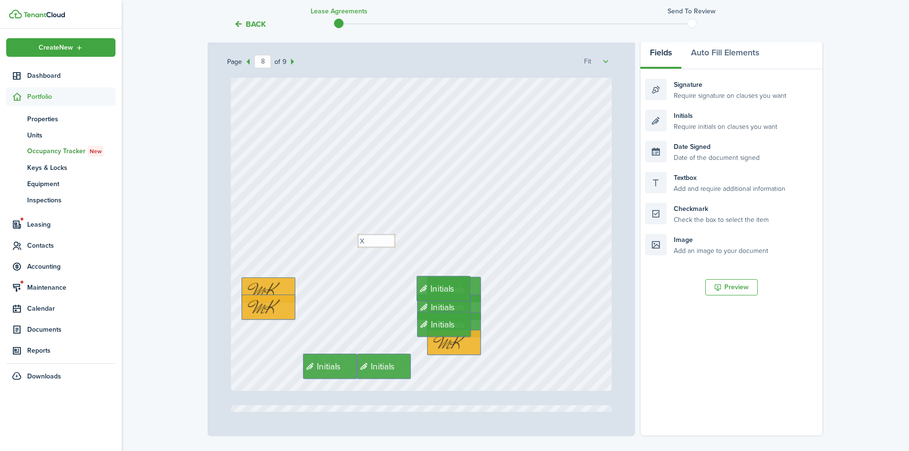
scroll to position [3809, 0]
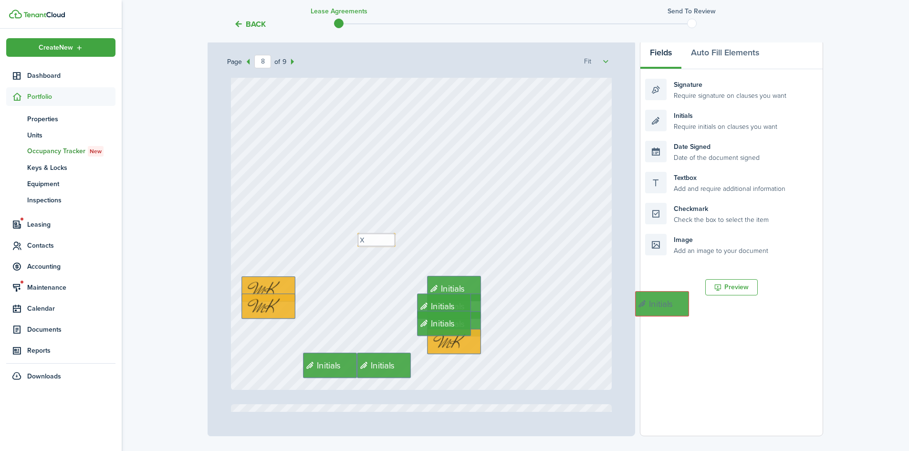
drag, startPoint x: 417, startPoint y: 290, endPoint x: 642, endPoint y: 315, distance: 226.7
drag, startPoint x: 419, startPoint y: 308, endPoint x: 655, endPoint y: 342, distance: 239.1
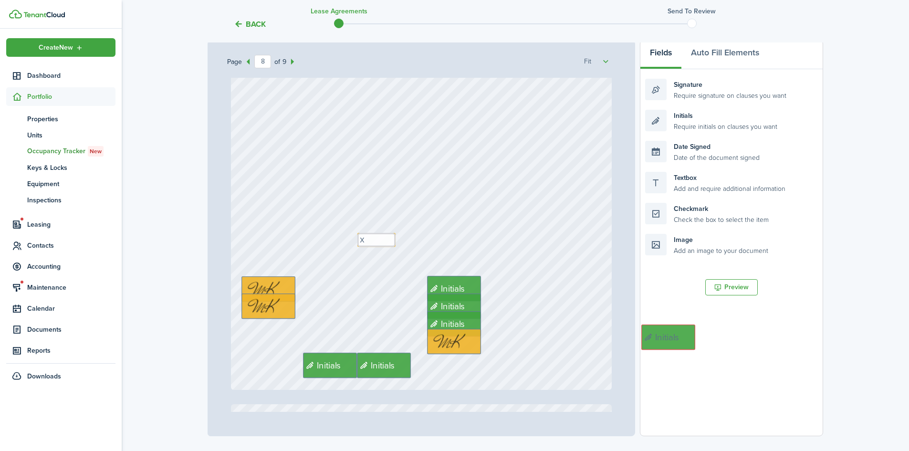
drag, startPoint x: 420, startPoint y: 326, endPoint x: 654, endPoint y: 337, distance: 234.1
click at [616, 337] on div "$750 Text Box Elder [PERSON_NAME] Text N/A [STREET_ADDRESS] [DATE] $850 [DATE] …" at bounding box center [421, 245] width 388 height 334
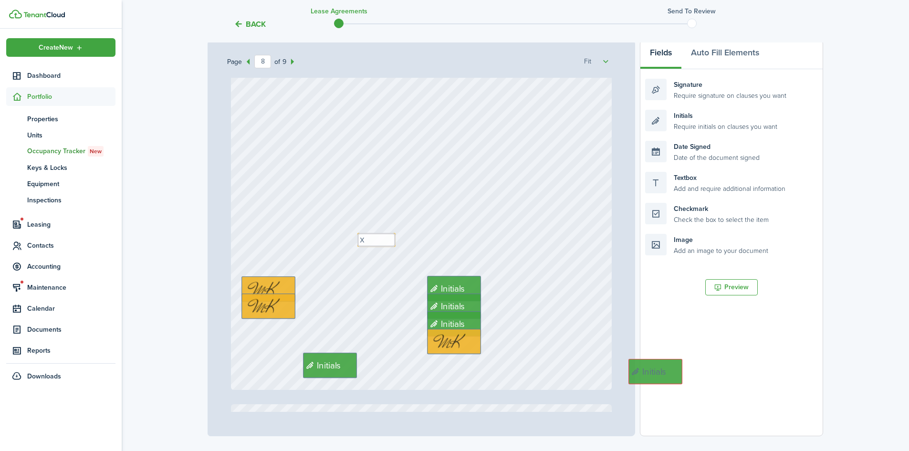
drag, startPoint x: 398, startPoint y: 361, endPoint x: 712, endPoint y: 357, distance: 313.5
drag, startPoint x: 326, startPoint y: 364, endPoint x: 356, endPoint y: 365, distance: 29.1
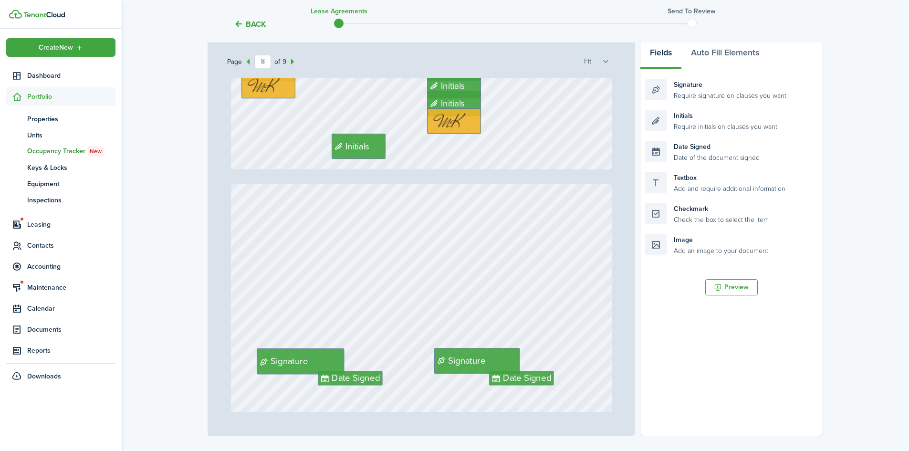
type input "9"
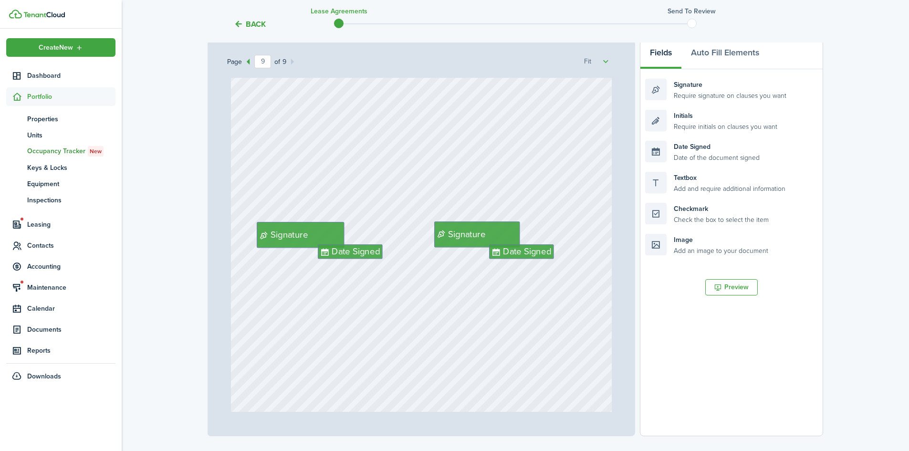
scroll to position [4157, 0]
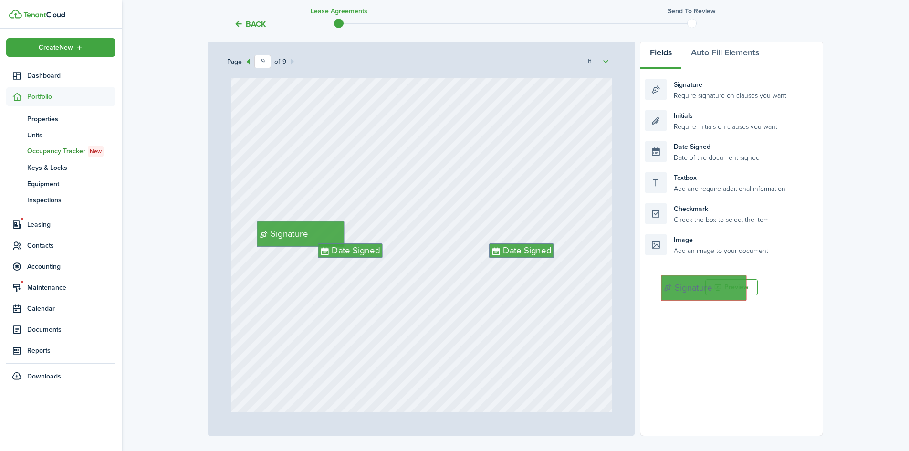
drag, startPoint x: 468, startPoint y: 228, endPoint x: 709, endPoint y: 285, distance: 247.7
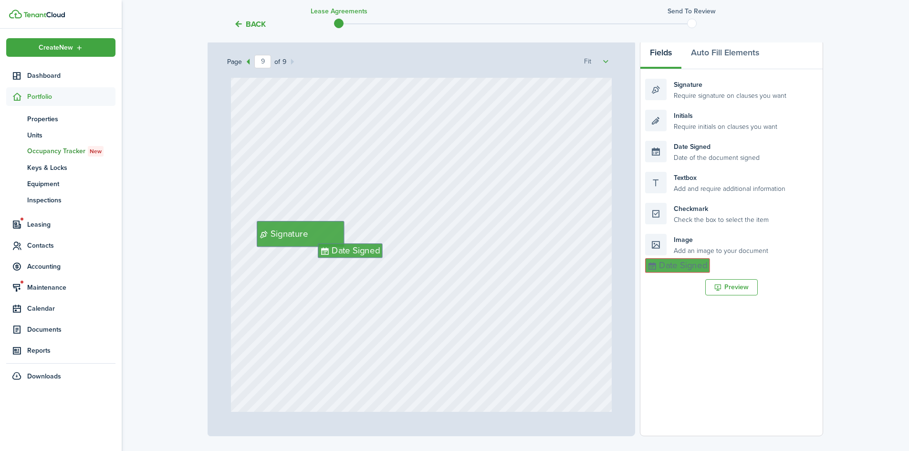
drag, startPoint x: 534, startPoint y: 255, endPoint x: 694, endPoint y: 270, distance: 160.1
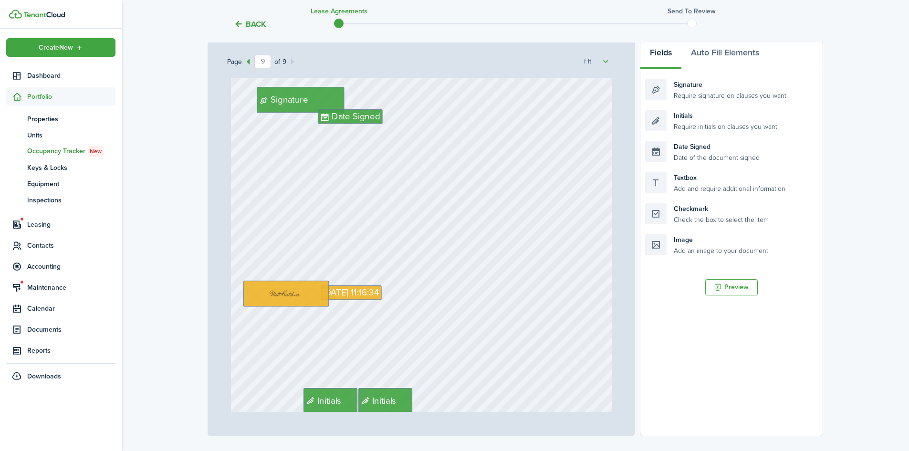
scroll to position [4308, 0]
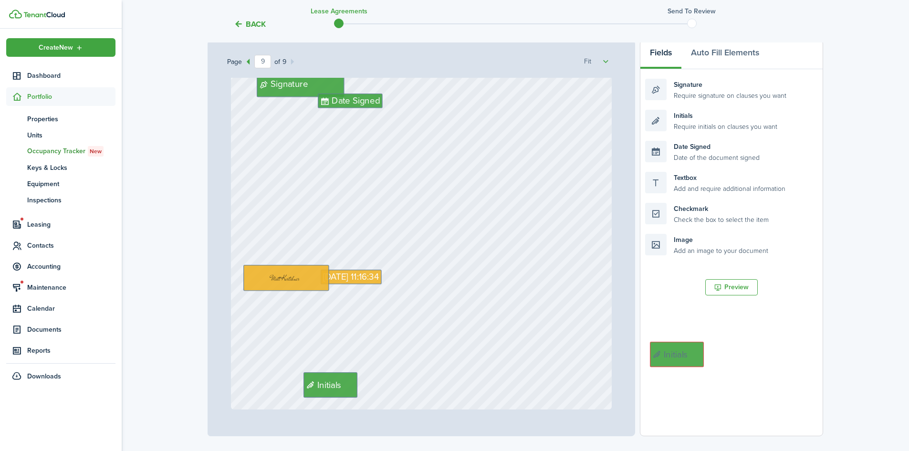
drag, startPoint x: 384, startPoint y: 380, endPoint x: 684, endPoint y: 350, distance: 301.2
click at [616, 350] on div "$750 Text Box Elder [PERSON_NAME] Text N/A [STREET_ADDRESS] [DATE] $850 [DATE] …" at bounding box center [421, 245] width 388 height 334
drag, startPoint x: 328, startPoint y: 385, endPoint x: 356, endPoint y: 386, distance: 27.7
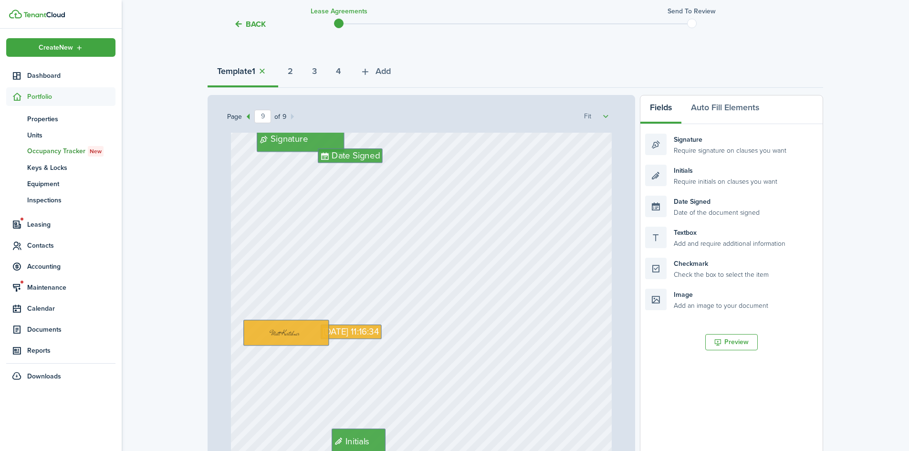
scroll to position [81, 0]
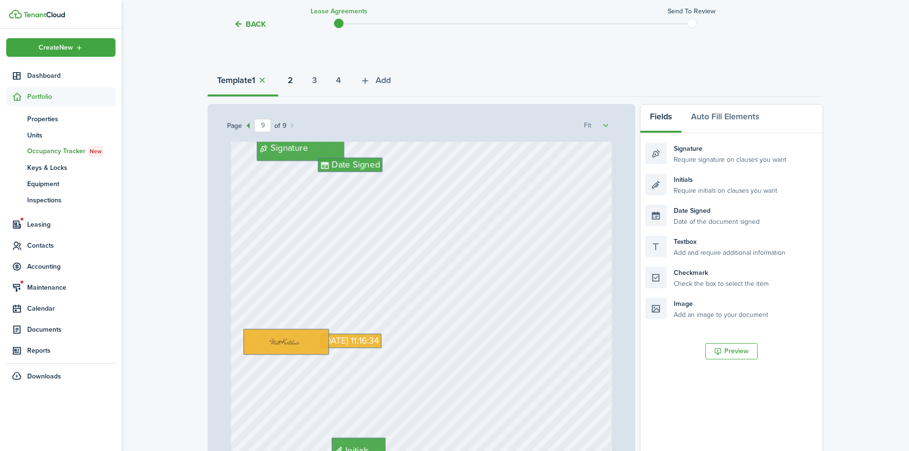
click at [288, 75] on button "2" at bounding box center [290, 82] width 24 height 29
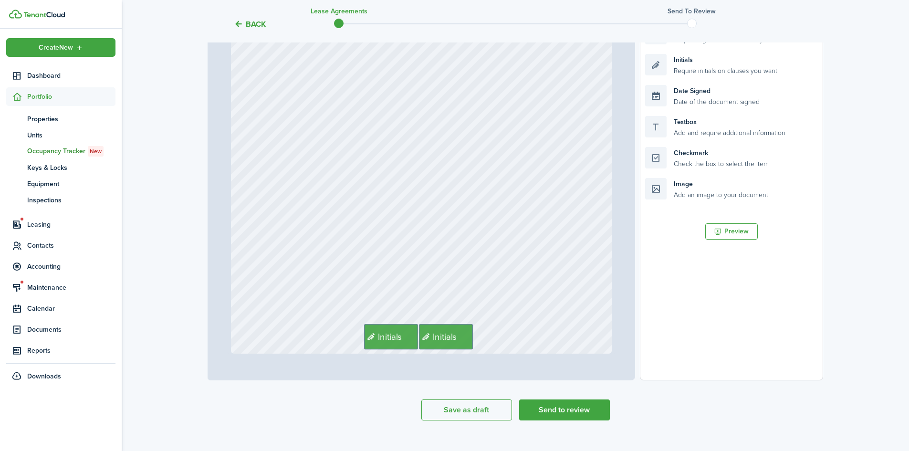
scroll to position [202, 0]
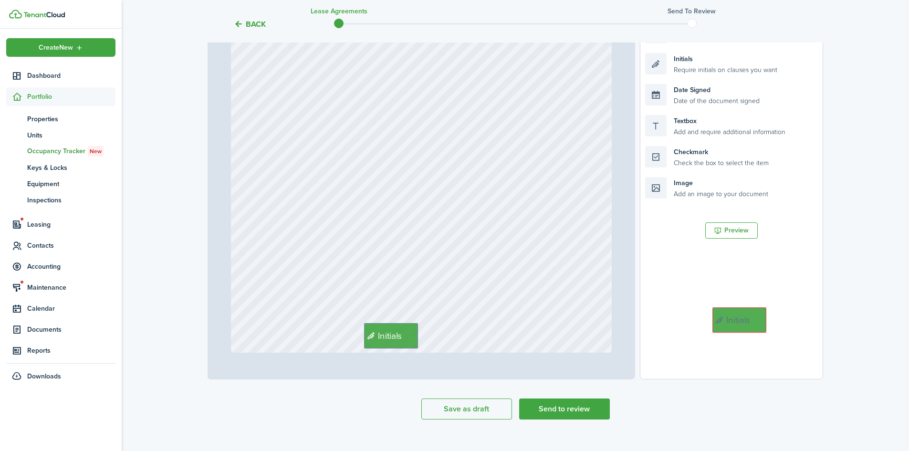
drag, startPoint x: 438, startPoint y: 341, endPoint x: 734, endPoint y: 325, distance: 297.2
drag, startPoint x: 389, startPoint y: 332, endPoint x: 418, endPoint y: 332, distance: 28.6
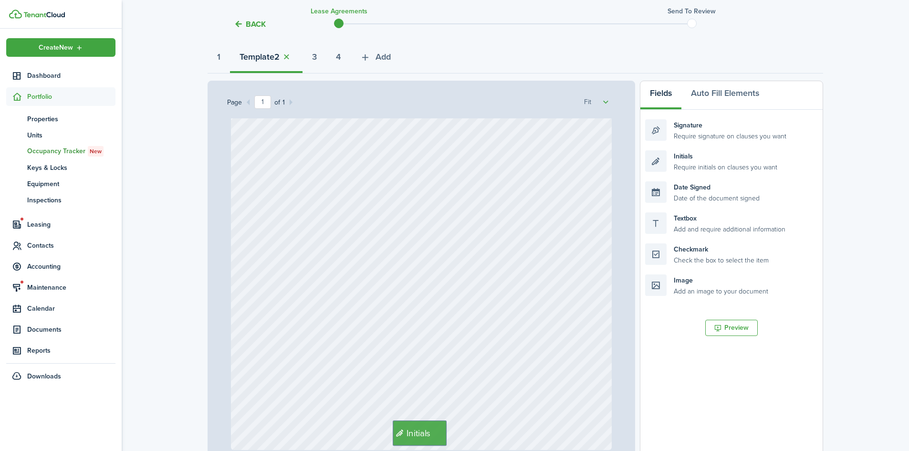
scroll to position [103, 0]
click at [316, 56] on strong "3" at bounding box center [314, 58] width 5 height 13
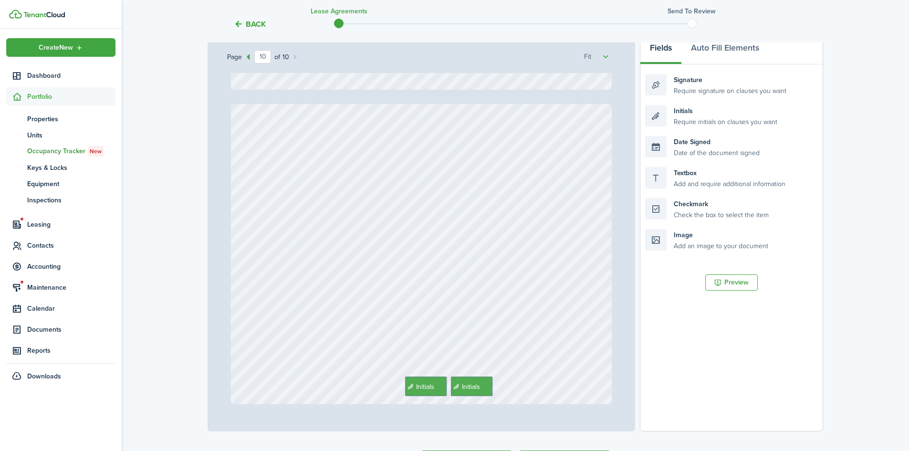
scroll to position [161, 0]
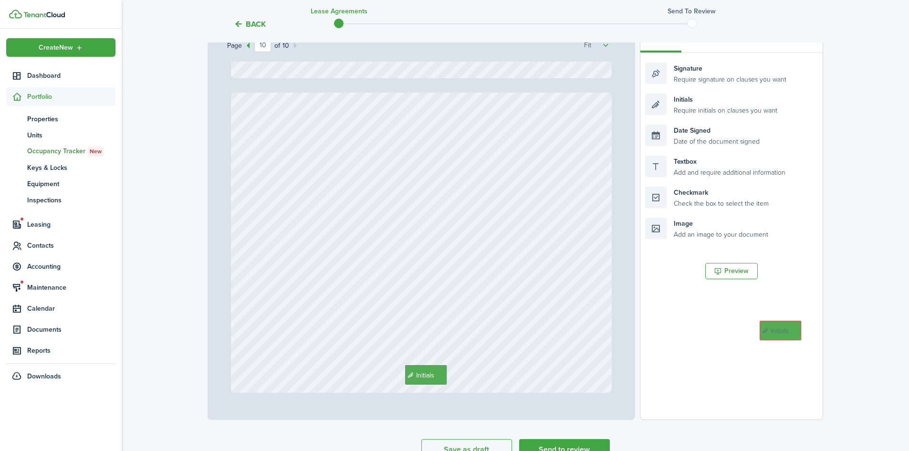
drag, startPoint x: 471, startPoint y: 374, endPoint x: 782, endPoint y: 330, distance: 314.7
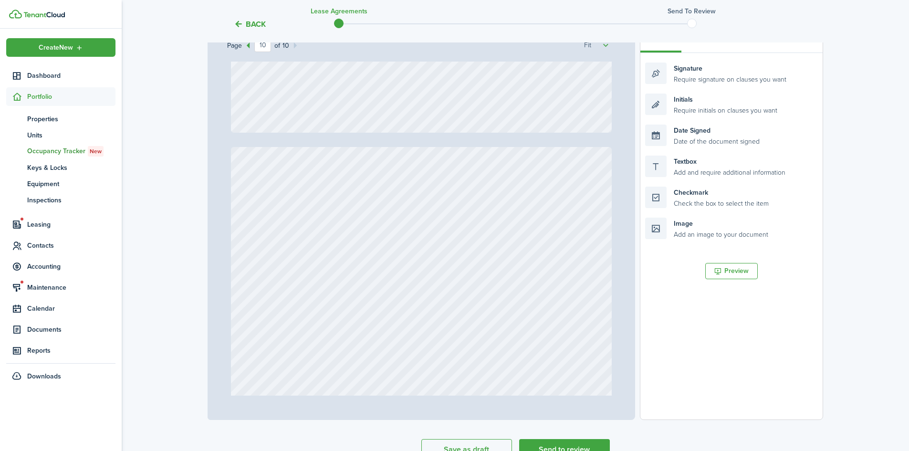
type input "9"
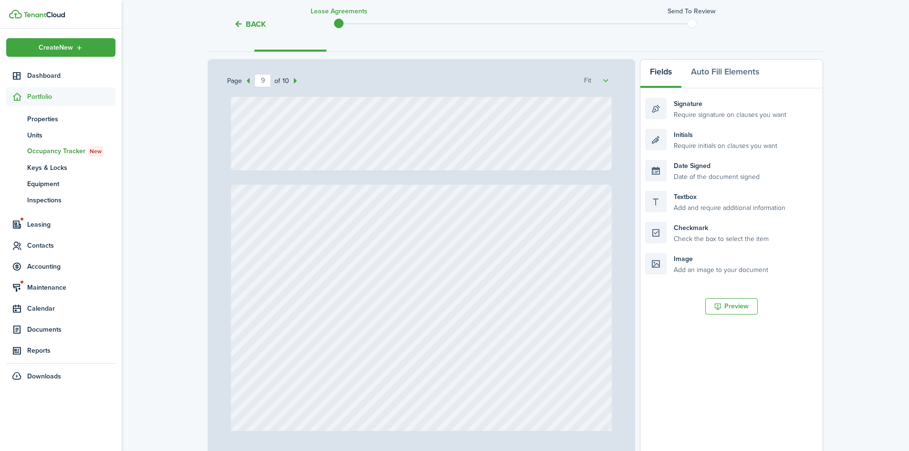
scroll to position [86, 0]
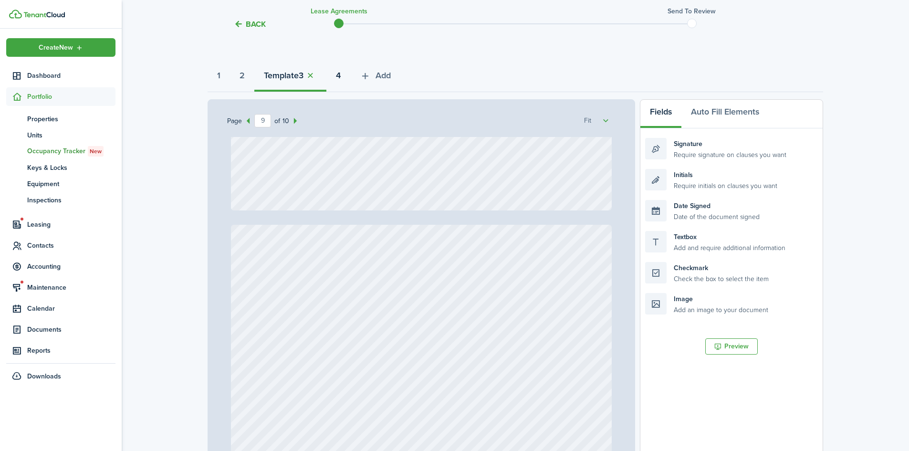
click at [341, 76] on strong "4" at bounding box center [338, 75] width 5 height 13
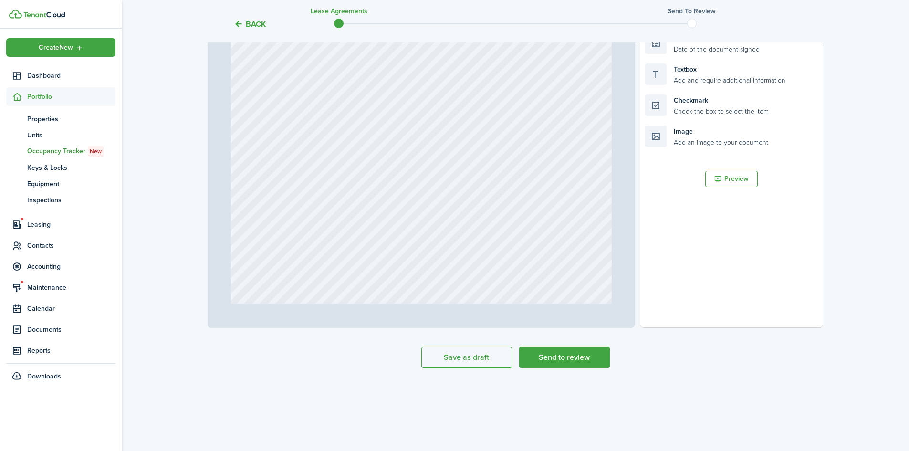
scroll to position [254, 0]
click at [557, 354] on button "Send to review" at bounding box center [564, 356] width 91 height 21
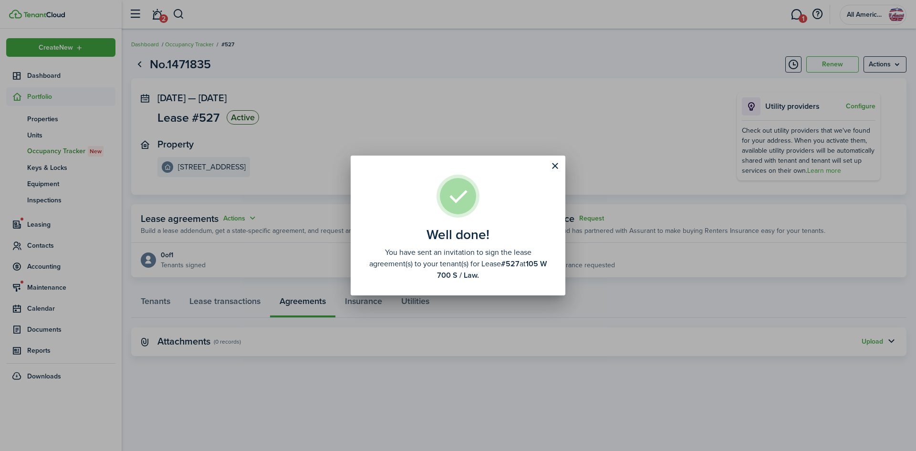
click at [556, 170] on button "Close modal" at bounding box center [555, 166] width 16 height 16
